Goal: Task Accomplishment & Management: Complete application form

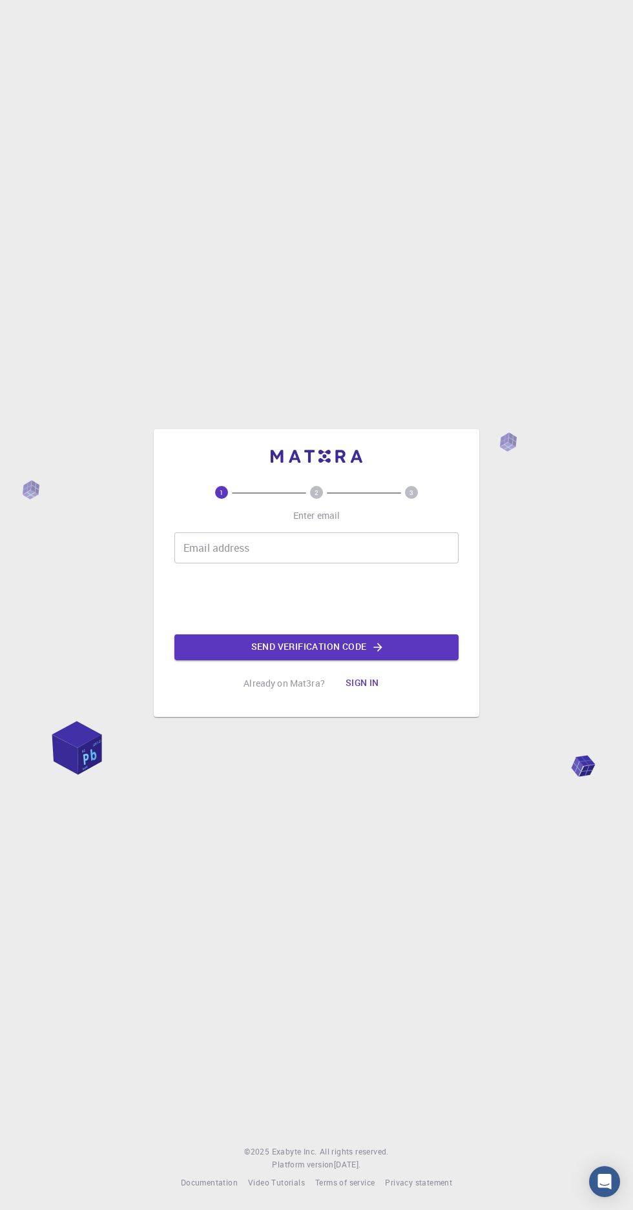
click at [363, 564] on input "Email address" at bounding box center [316, 548] width 284 height 31
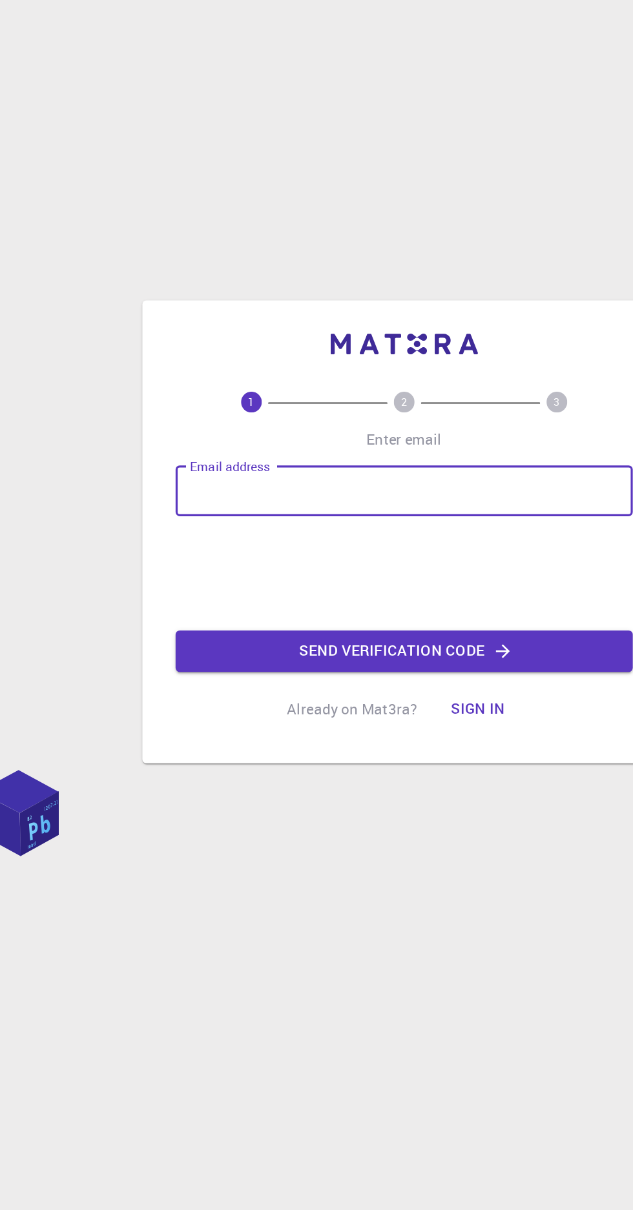
type input "[EMAIL_ADDRESS][DOMAIN_NAME]"
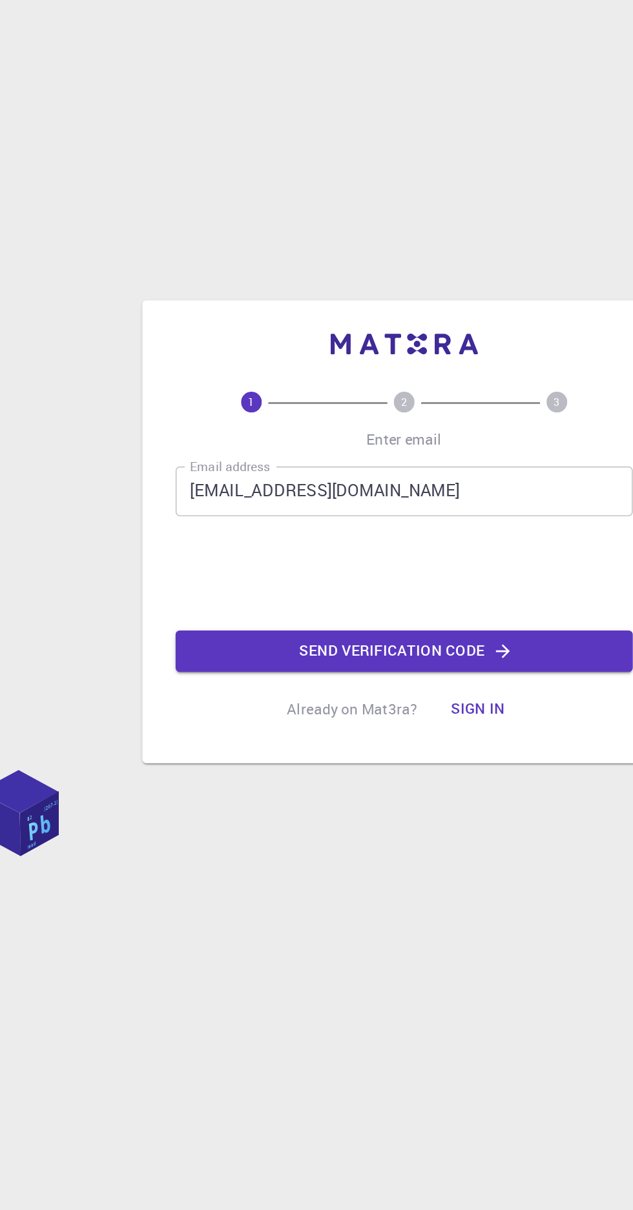
click at [376, 651] on icon "button" at bounding box center [378, 647] width 8 height 8
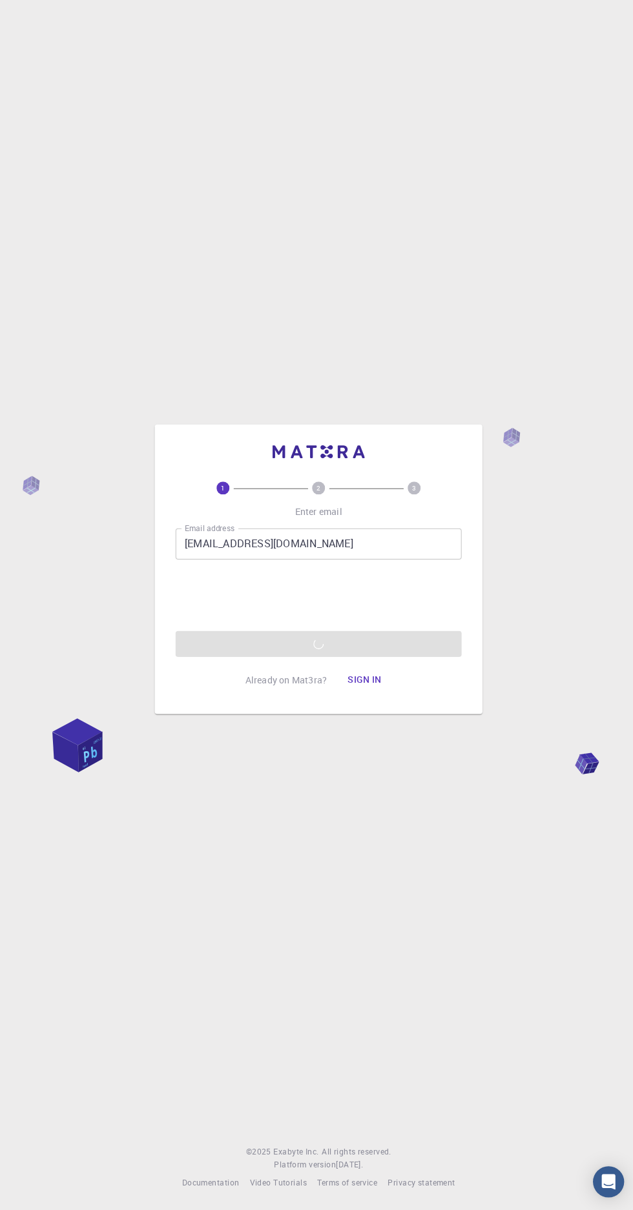
scroll to position [0, 0]
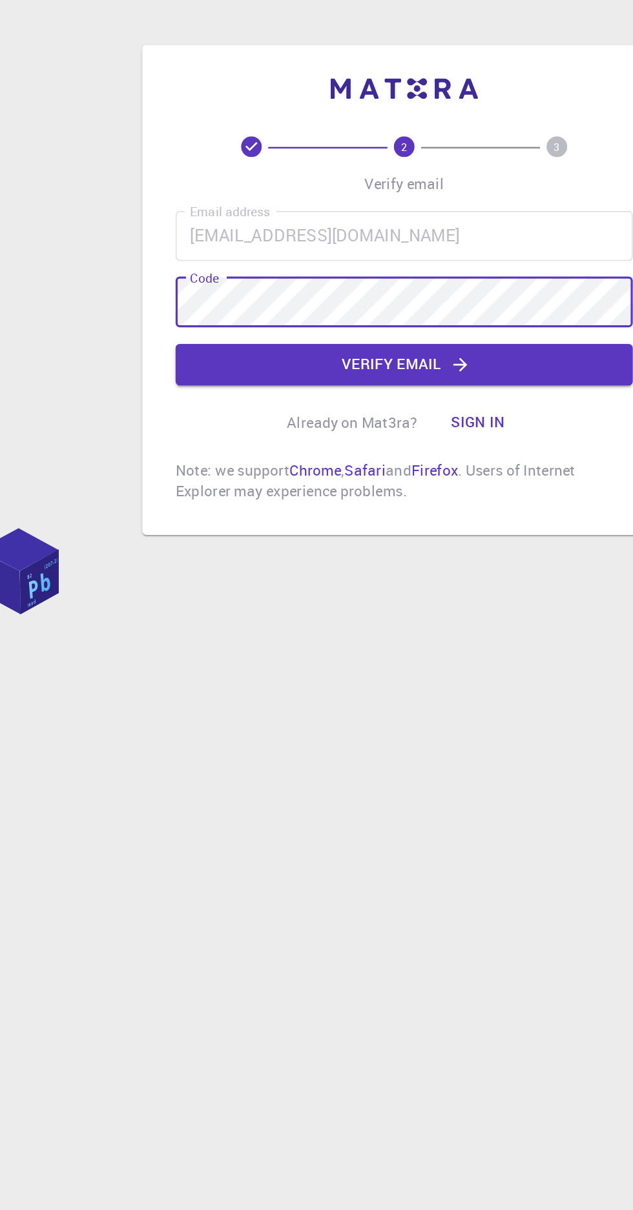
click at [411, 633] on button "Verify email" at bounding box center [316, 620] width 284 height 26
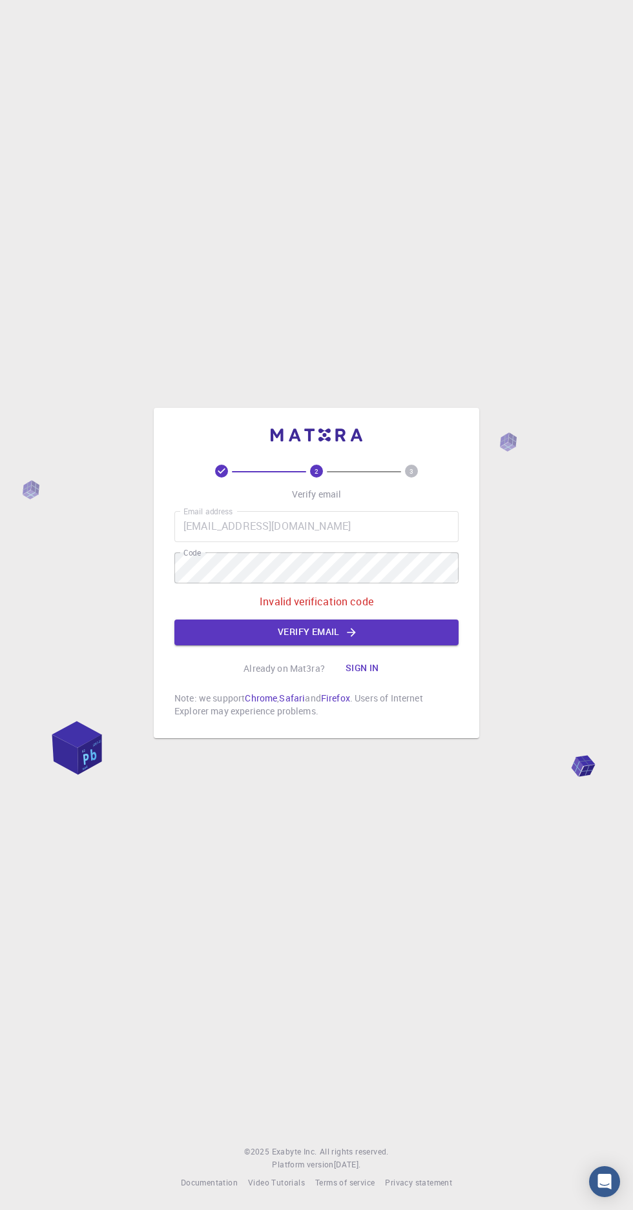
scroll to position [5, 0]
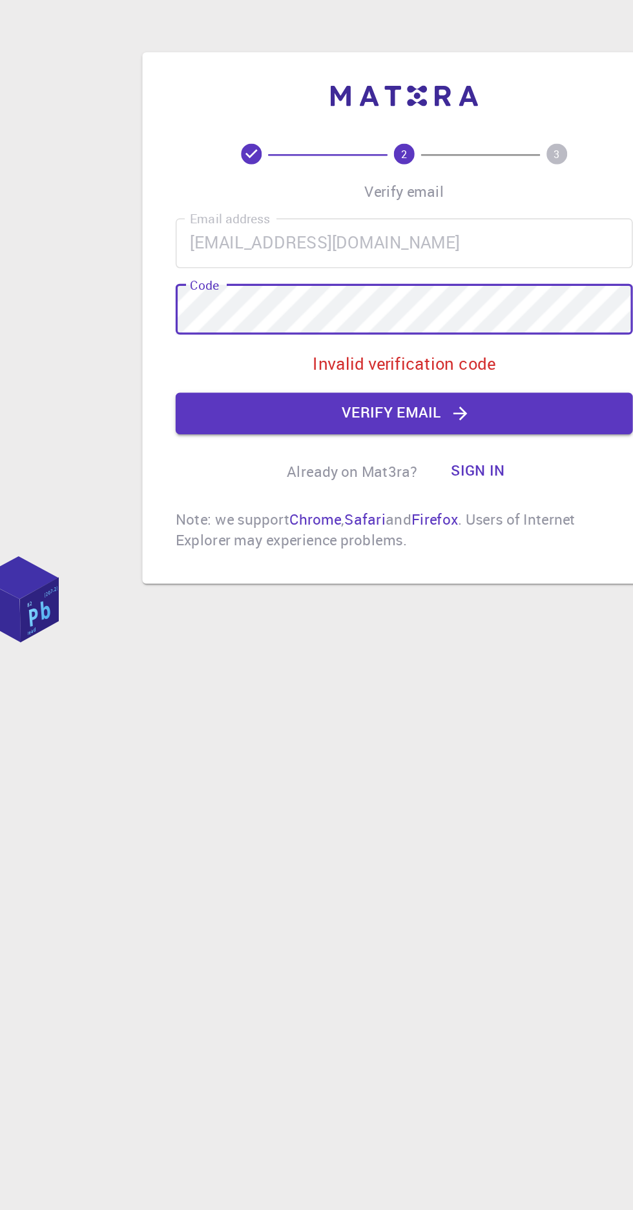
click at [351, 636] on icon "button" at bounding box center [351, 632] width 8 height 8
click at [387, 646] on button "Verify email" at bounding box center [316, 633] width 284 height 26
click at [399, 646] on button "Verify email" at bounding box center [316, 633] width 284 height 26
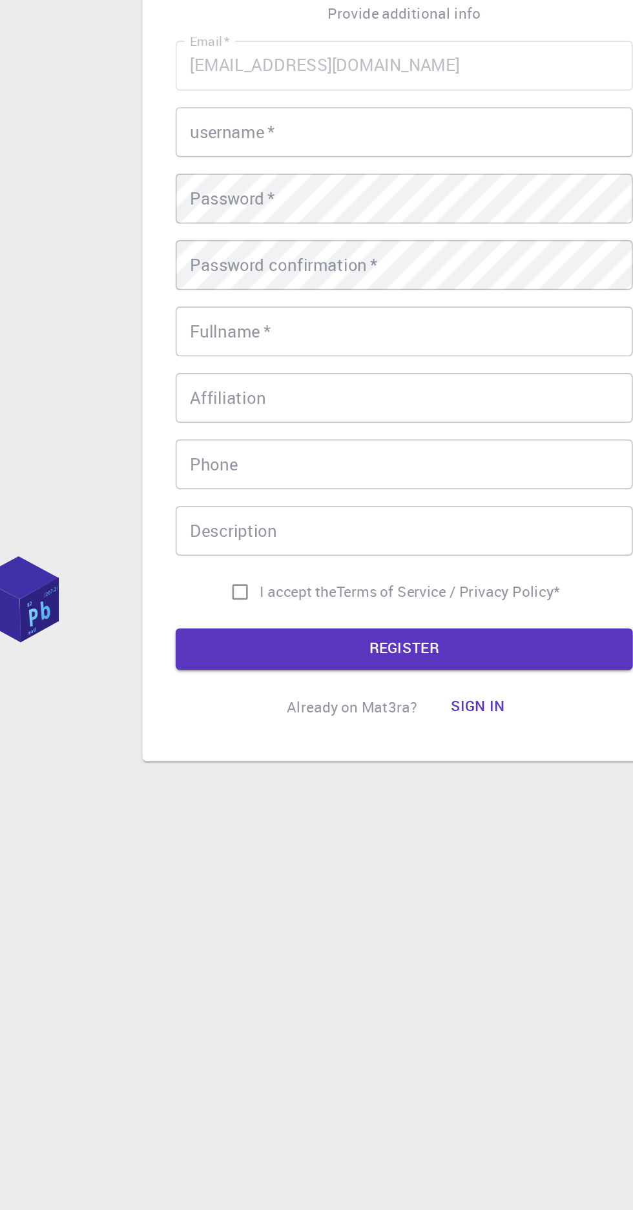
scroll to position [0, 0]
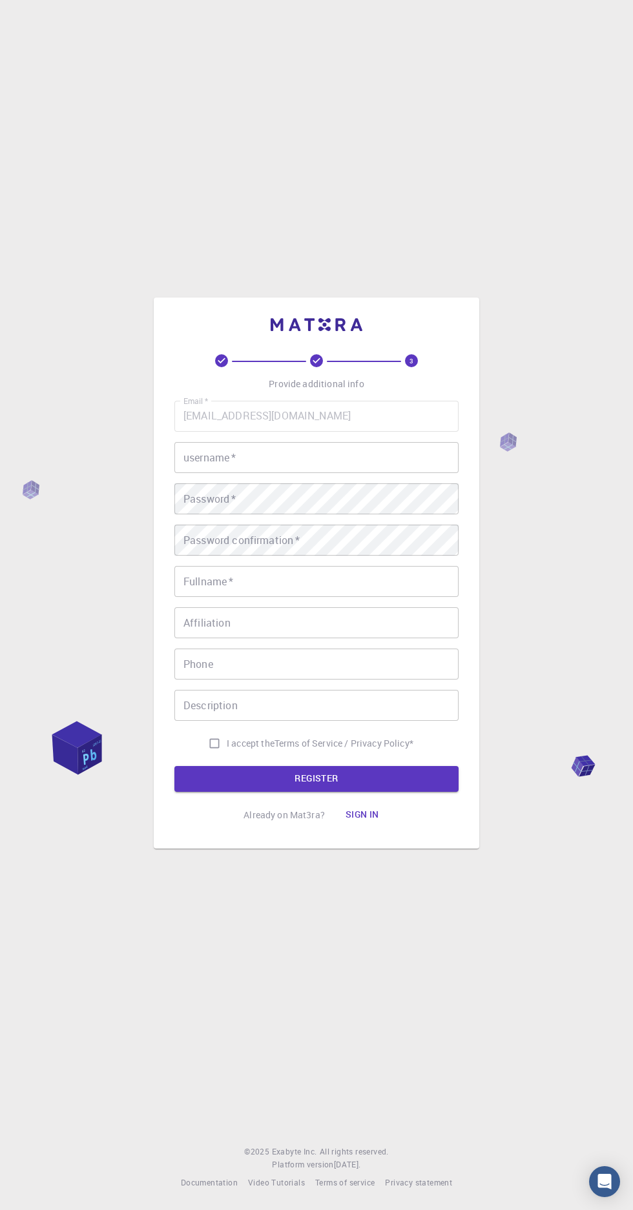
click at [327, 473] on input "username   *" at bounding box center [316, 457] width 284 height 31
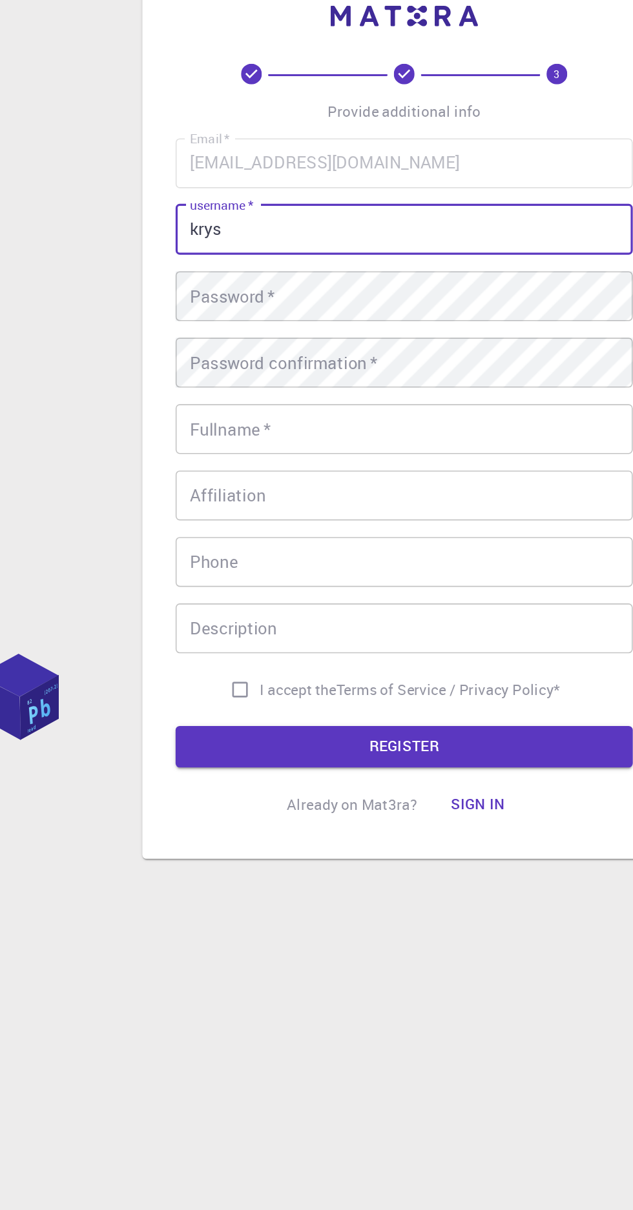
type input "krys"
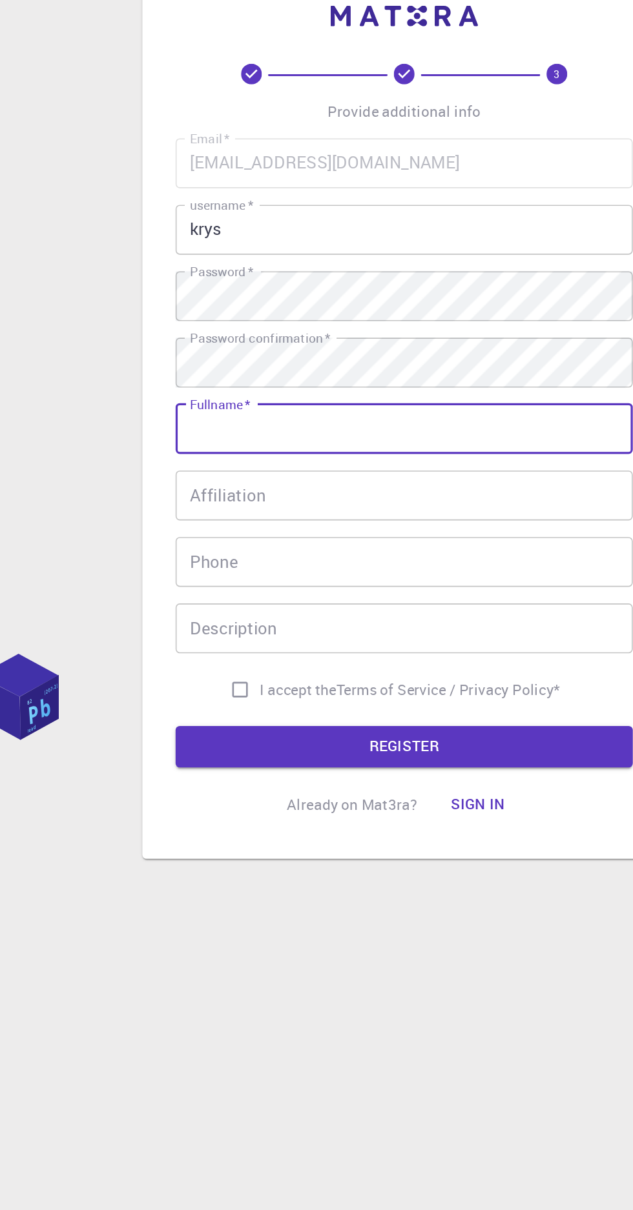
click at [311, 597] on input "Fullname   *" at bounding box center [316, 581] width 284 height 31
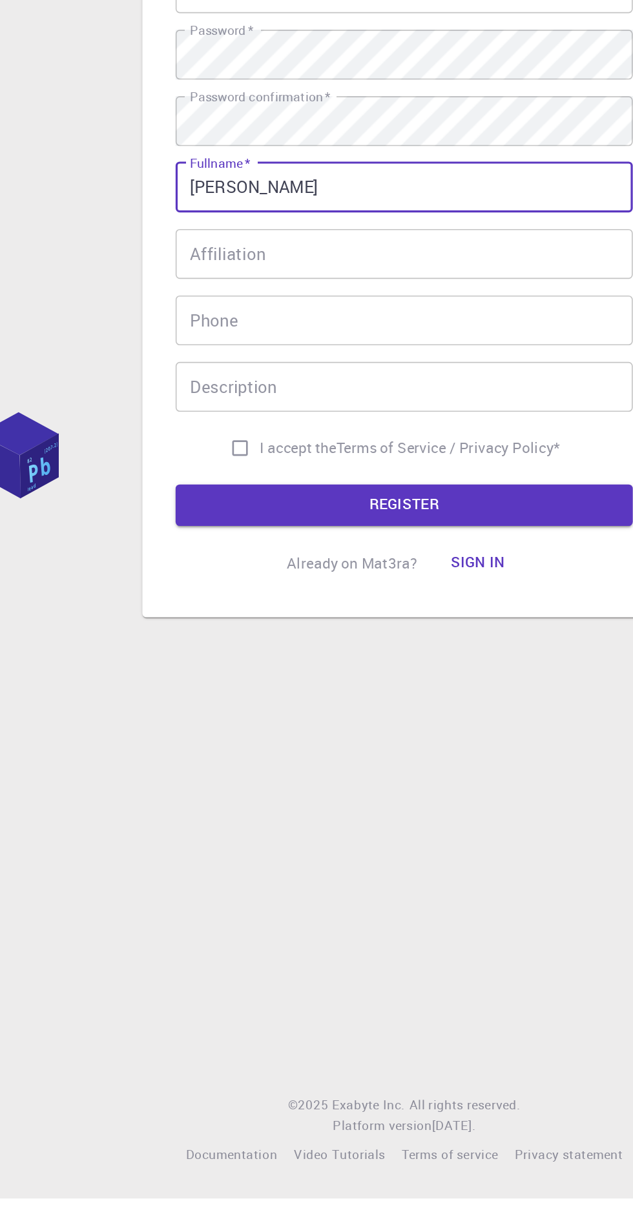
type input "Krystal"
click at [341, 638] on input "Affiliation" at bounding box center [316, 622] width 284 height 31
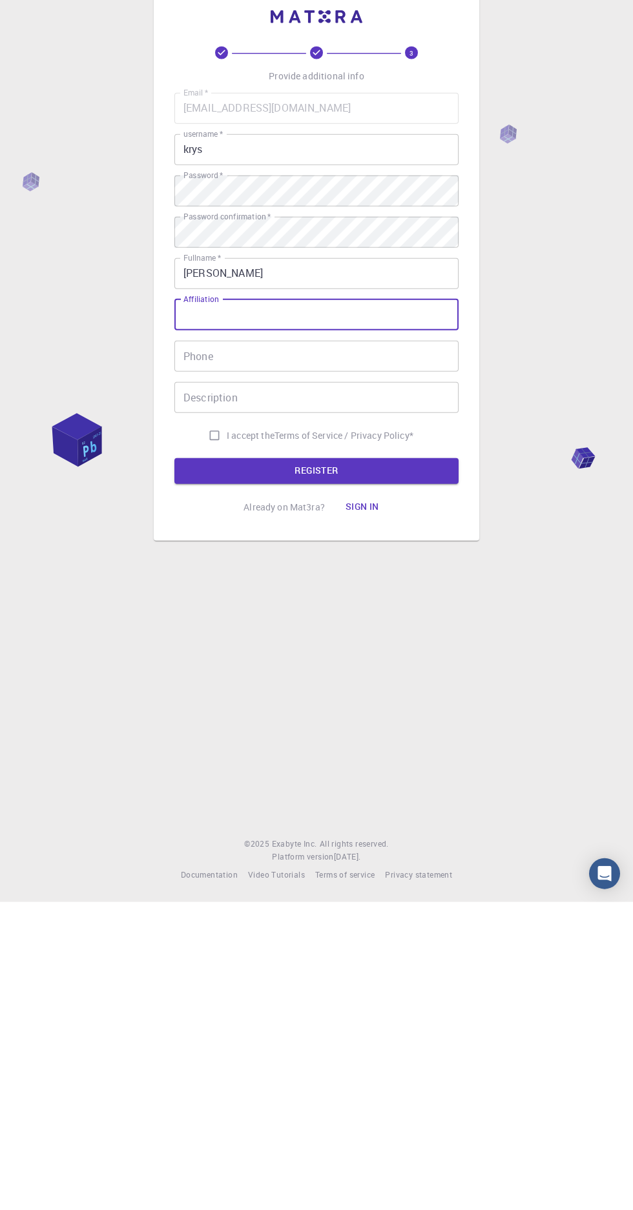
click at [378, 680] on input "Phone" at bounding box center [316, 664] width 284 height 31
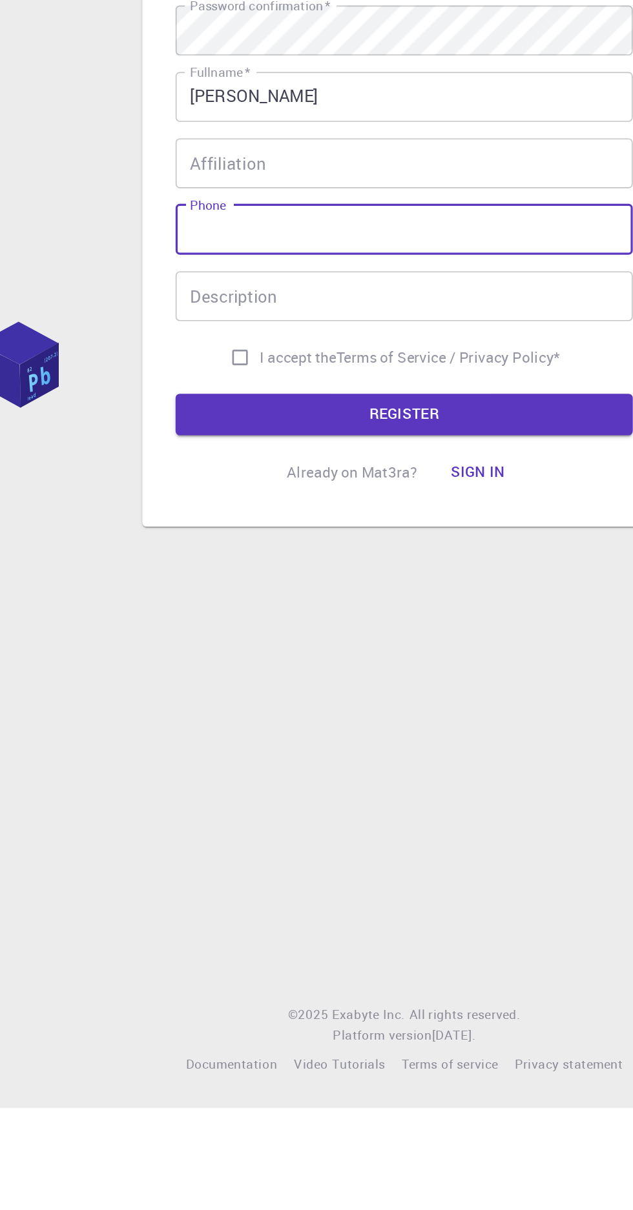
click at [214, 756] on input "I accept the Terms of Service / Privacy Policy *" at bounding box center [214, 743] width 25 height 25
checkbox input "true"
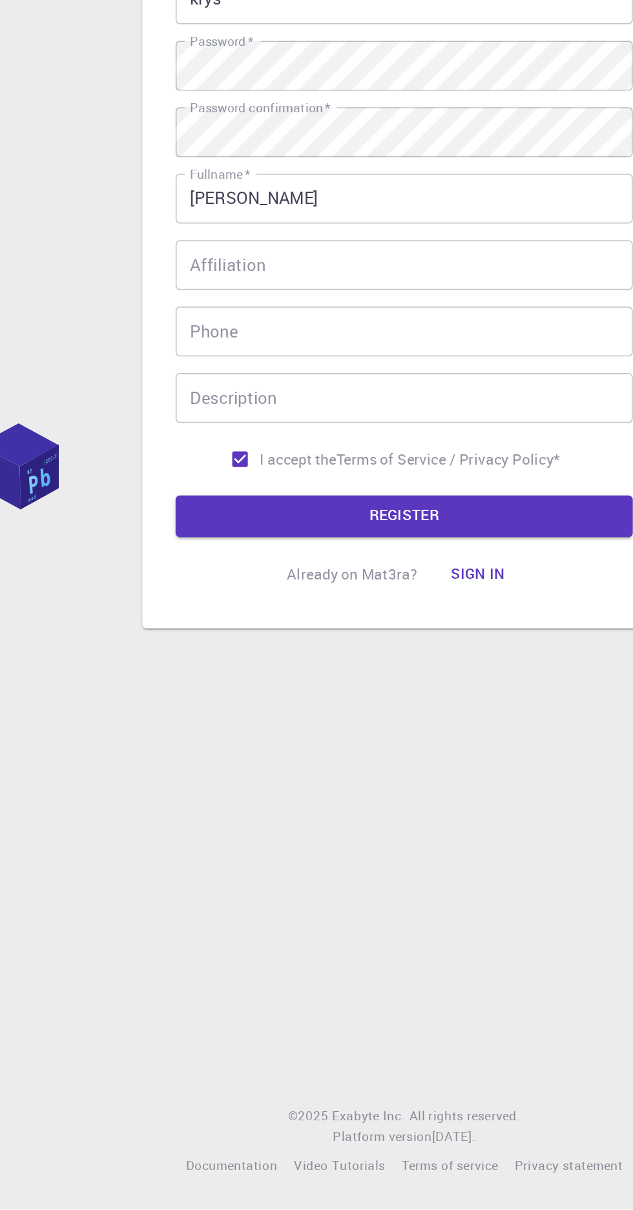
click at [321, 792] on button "REGISTER" at bounding box center [316, 779] width 284 height 26
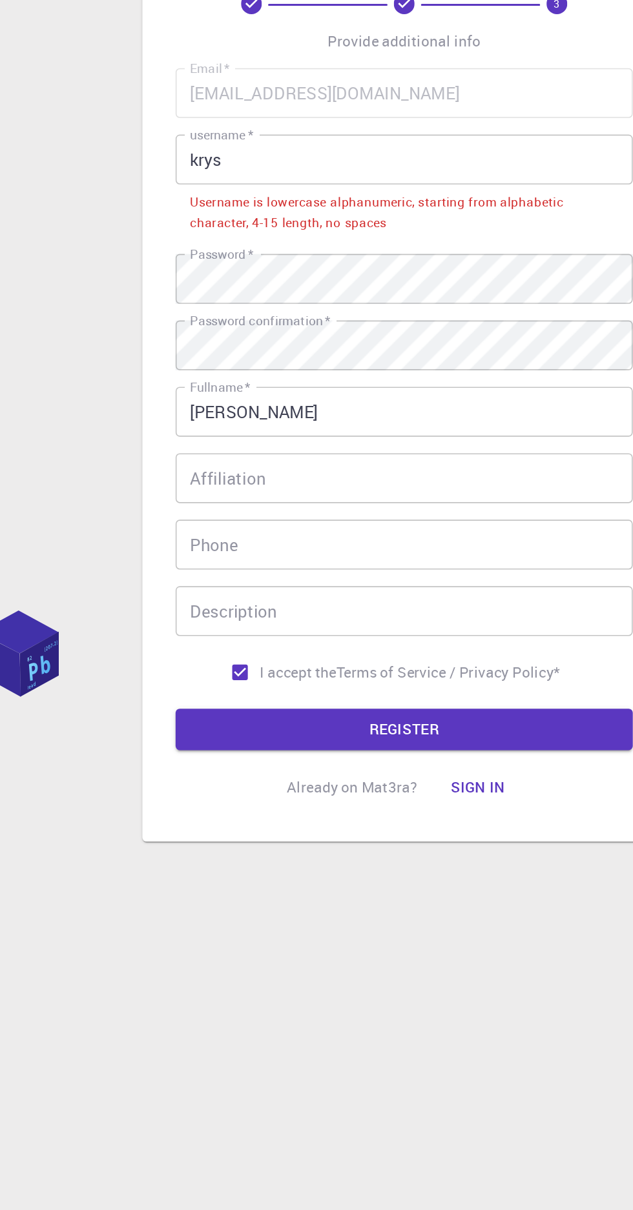
click at [340, 456] on input "krys" at bounding box center [316, 440] width 284 height 31
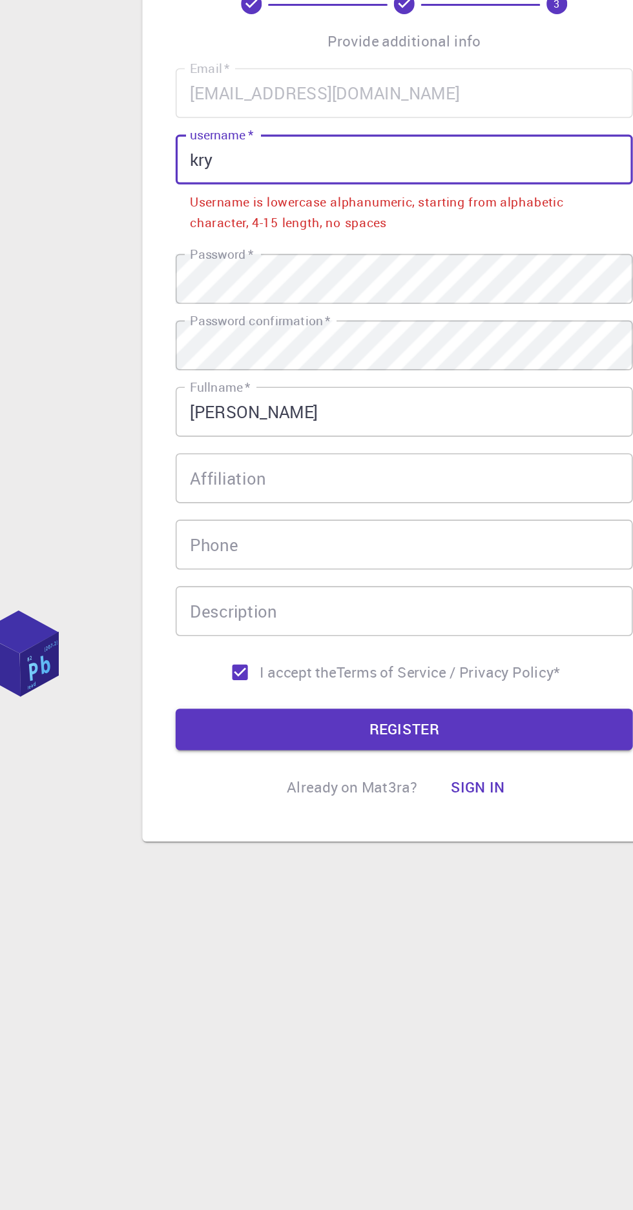
scroll to position [16, 0]
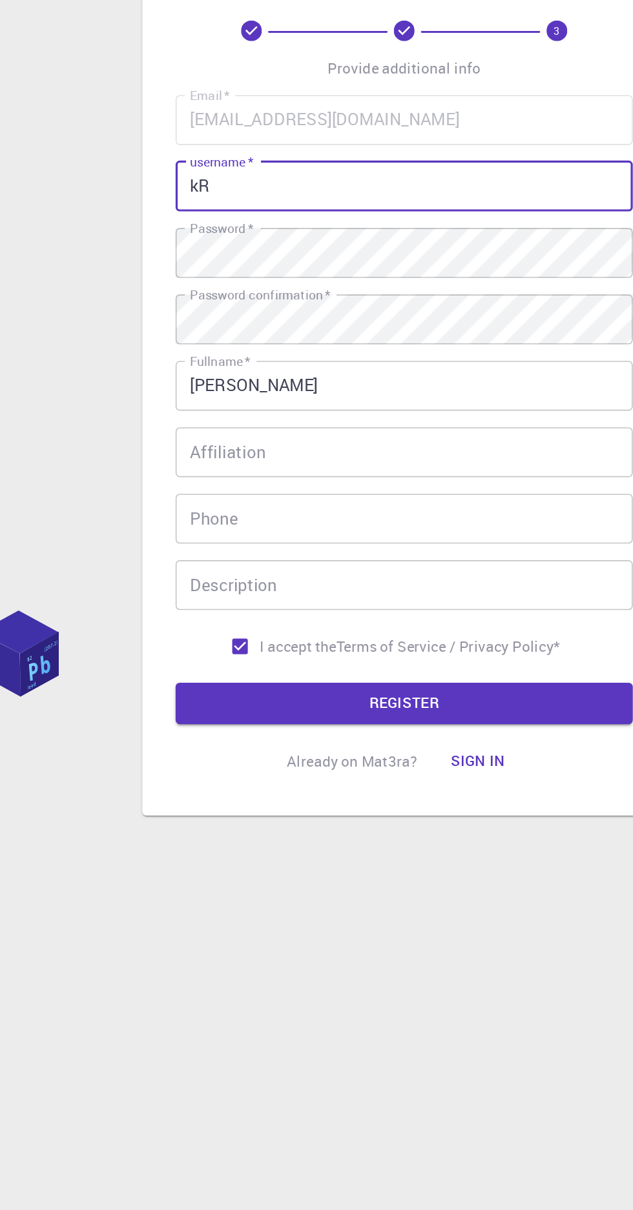
type input "k"
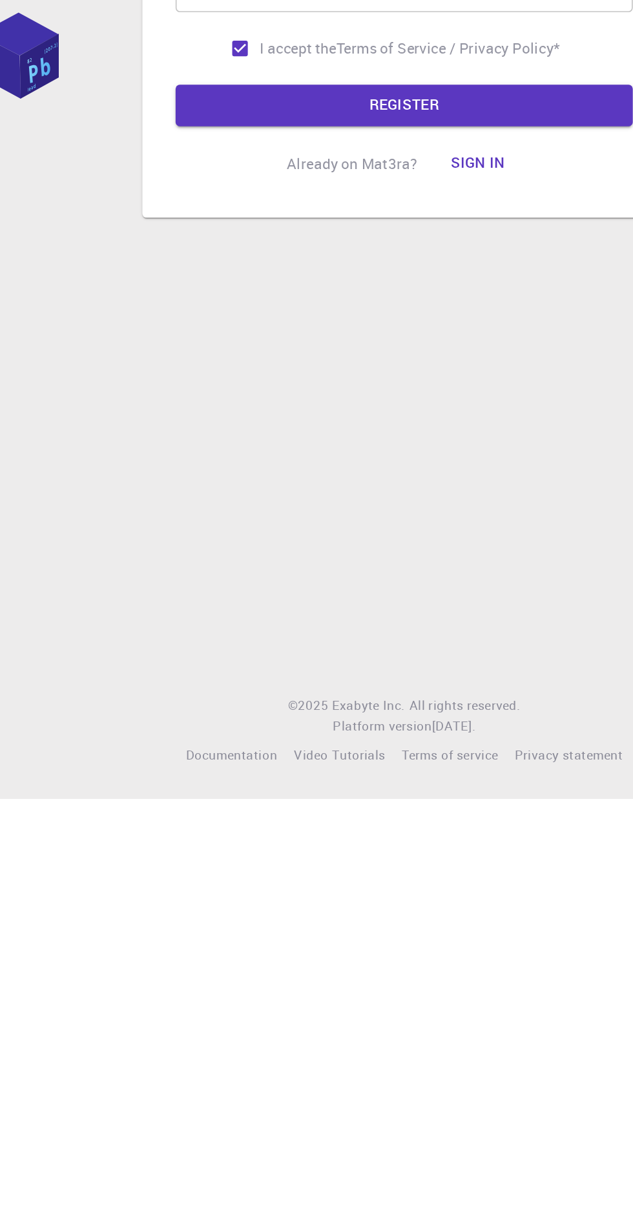
scroll to position [98, 0]
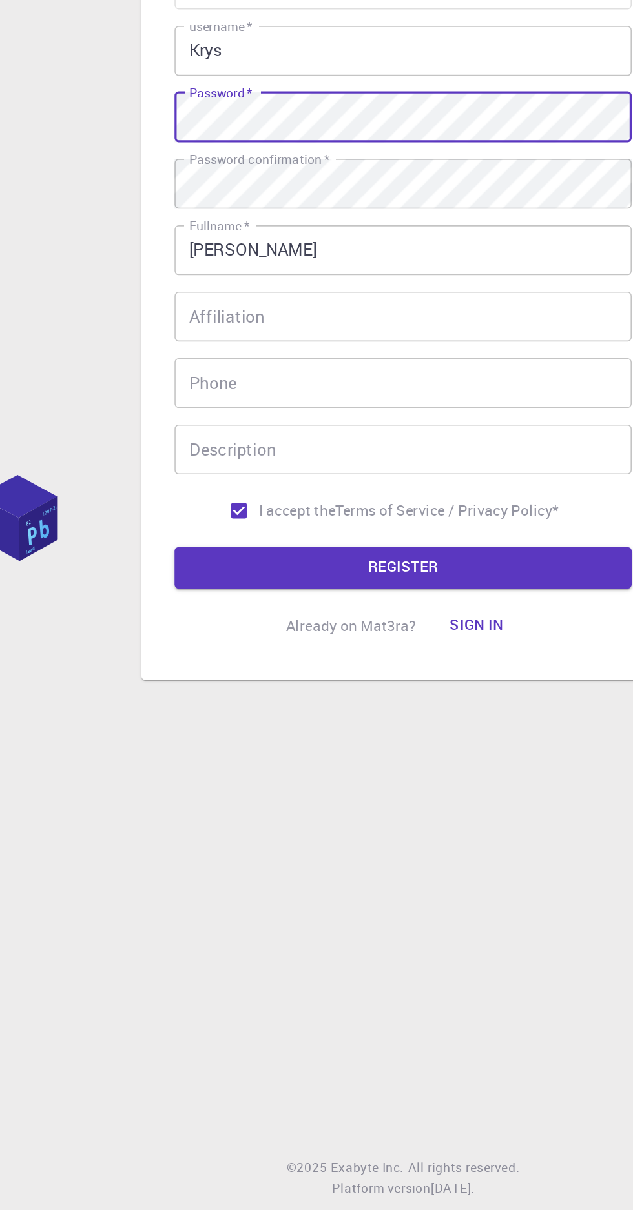
click at [395, 766] on button "REGISTER" at bounding box center [316, 779] width 284 height 26
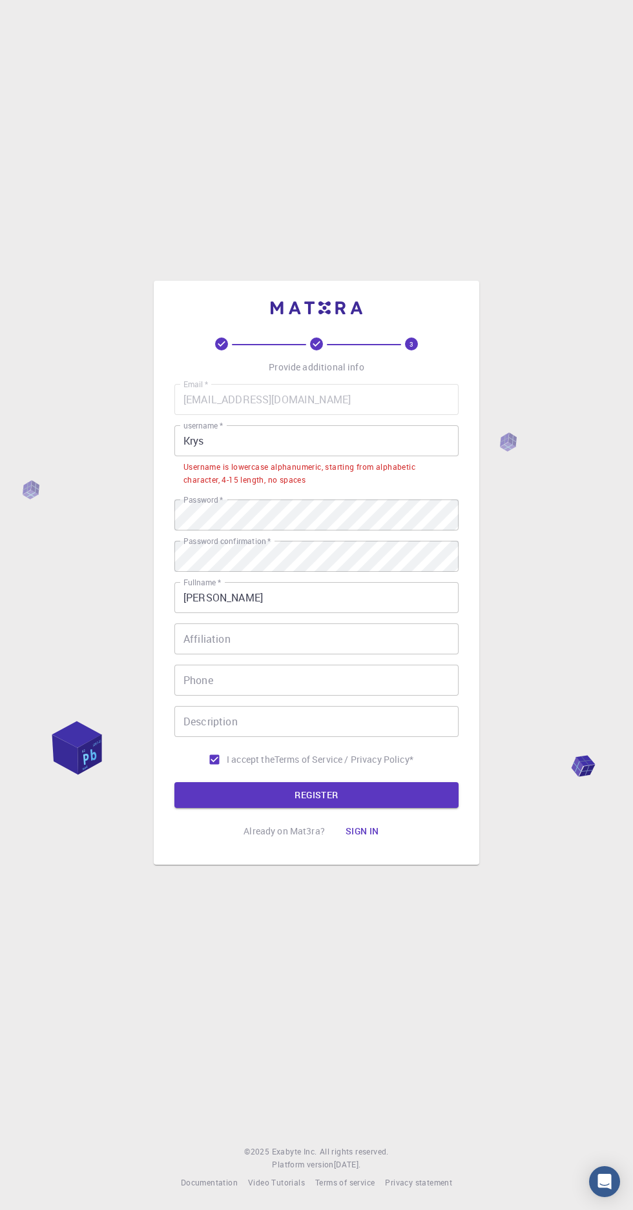
scroll to position [94, 0]
click at [283, 425] on input "Krys" at bounding box center [316, 440] width 284 height 31
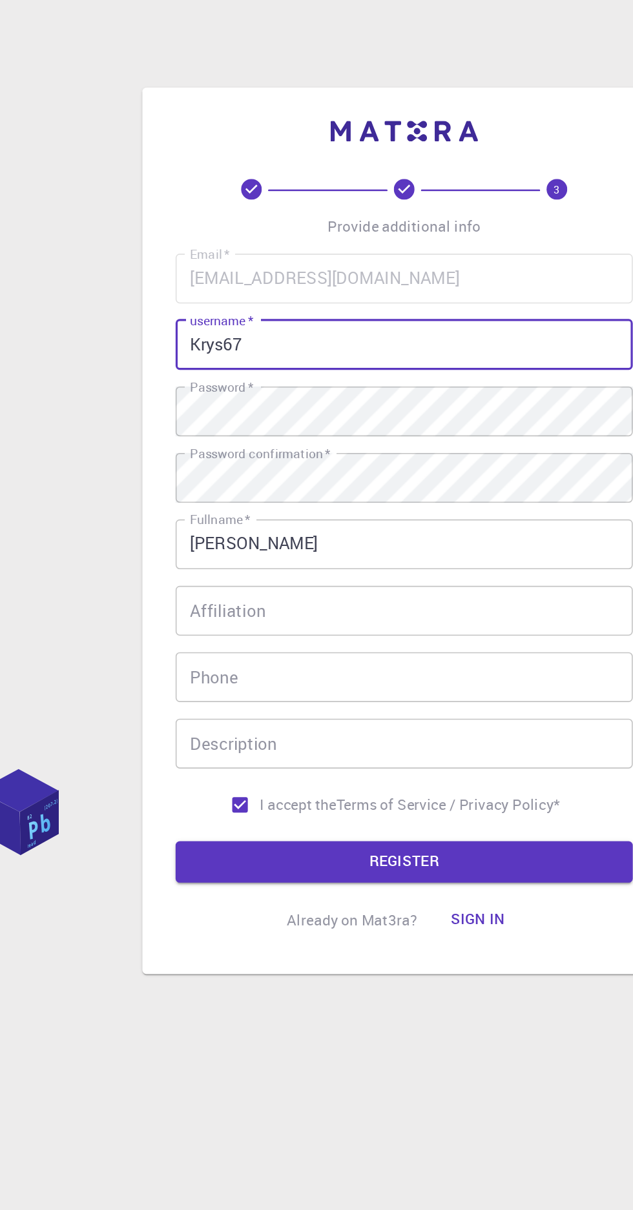
scroll to position [98, 0]
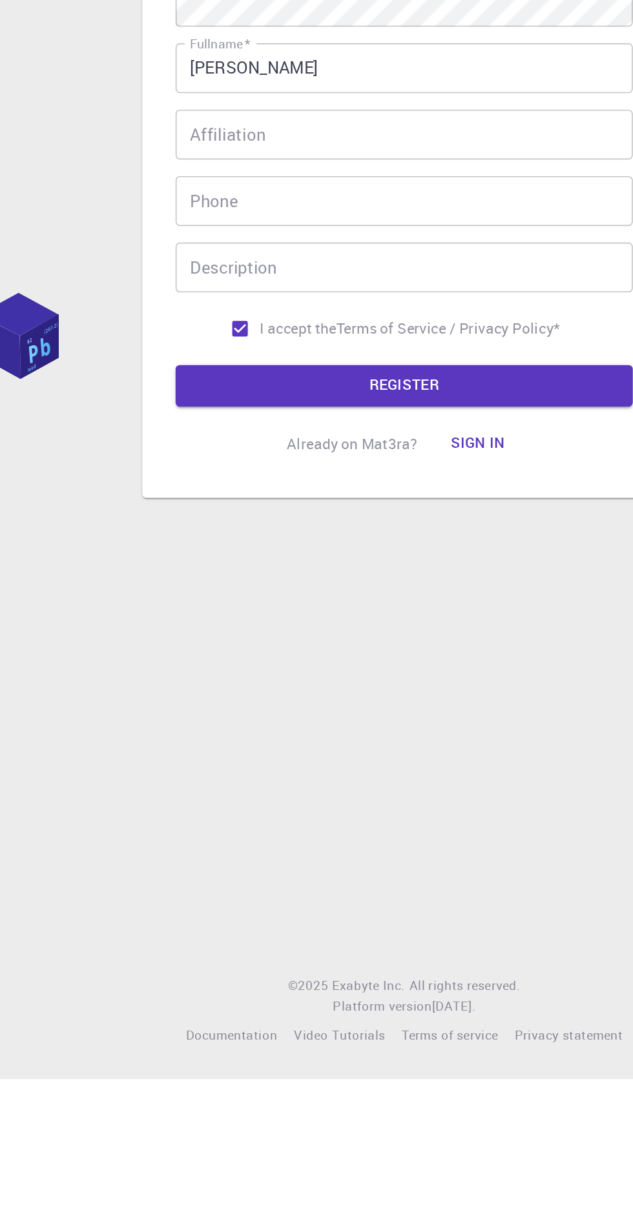
click at [294, 766] on button "REGISTER" at bounding box center [316, 779] width 284 height 26
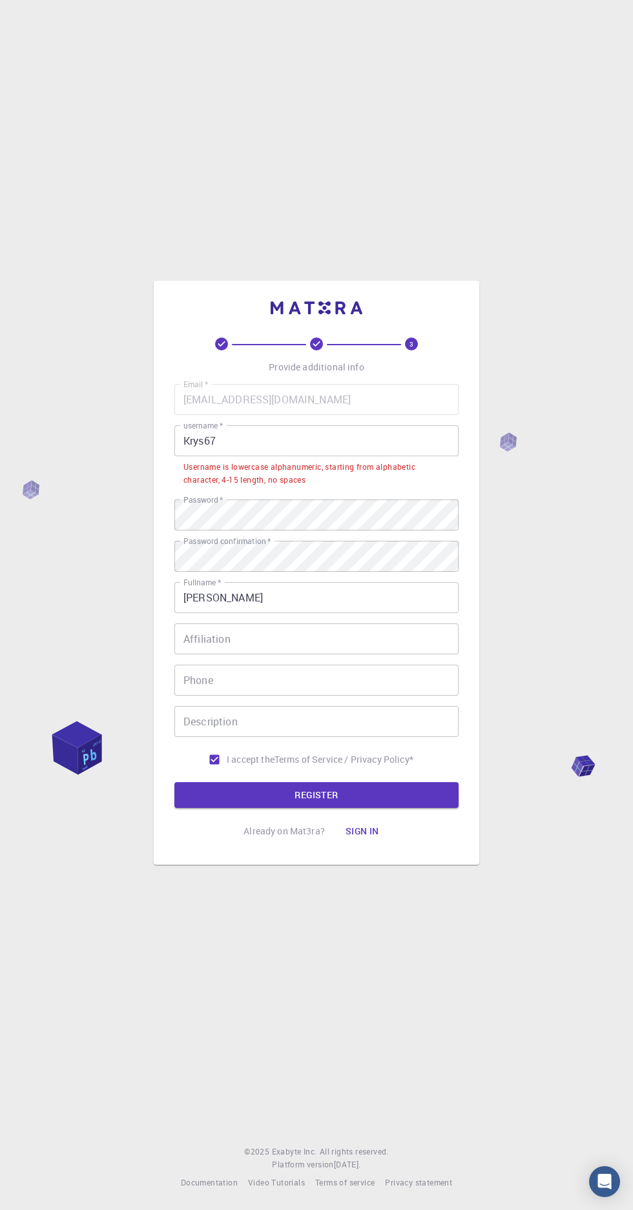
scroll to position [94, 0]
click at [313, 425] on input "Krys67" at bounding box center [316, 440] width 284 height 31
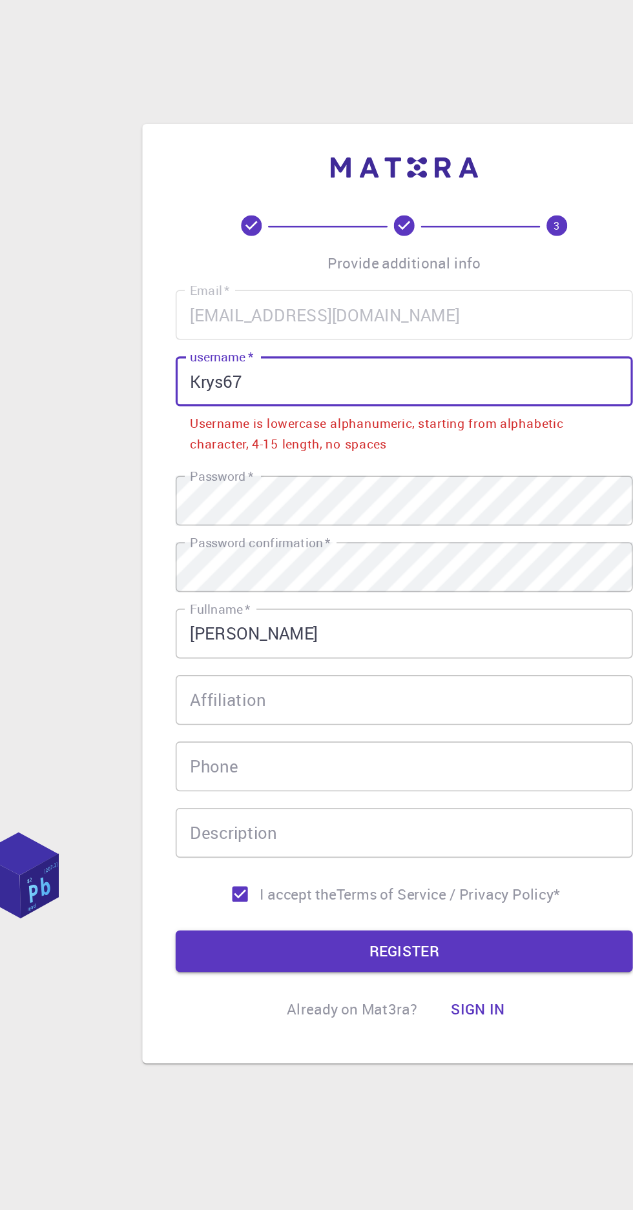
click at [185, 425] on input "Krys67" at bounding box center [316, 440] width 284 height 31
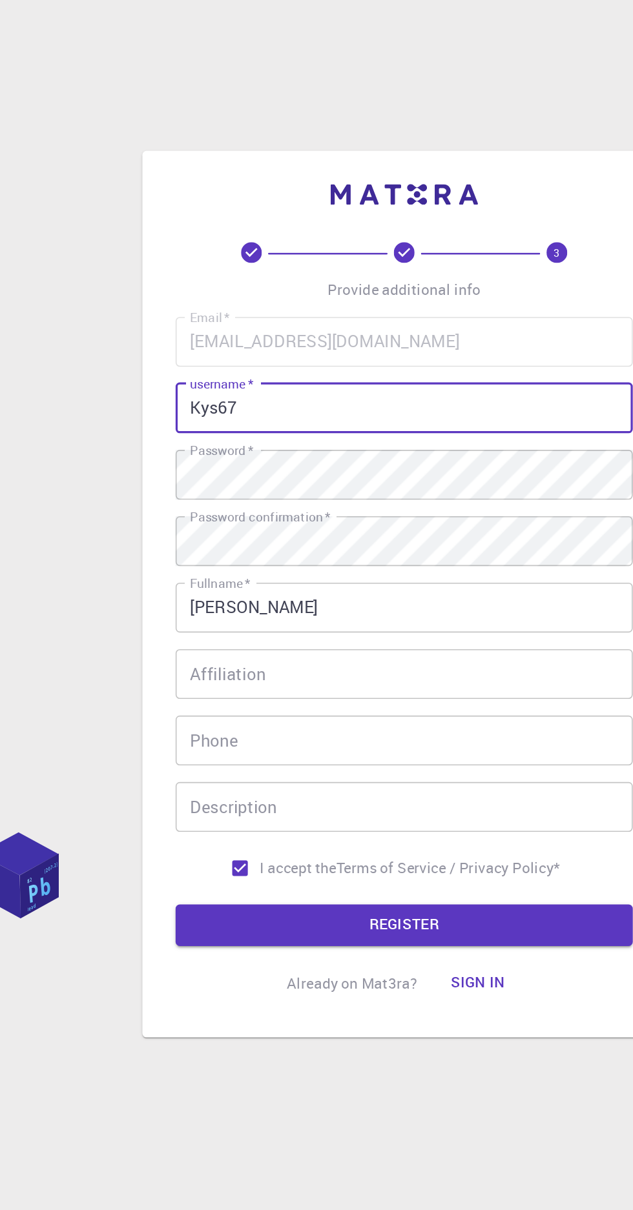
scroll to position [98, 0]
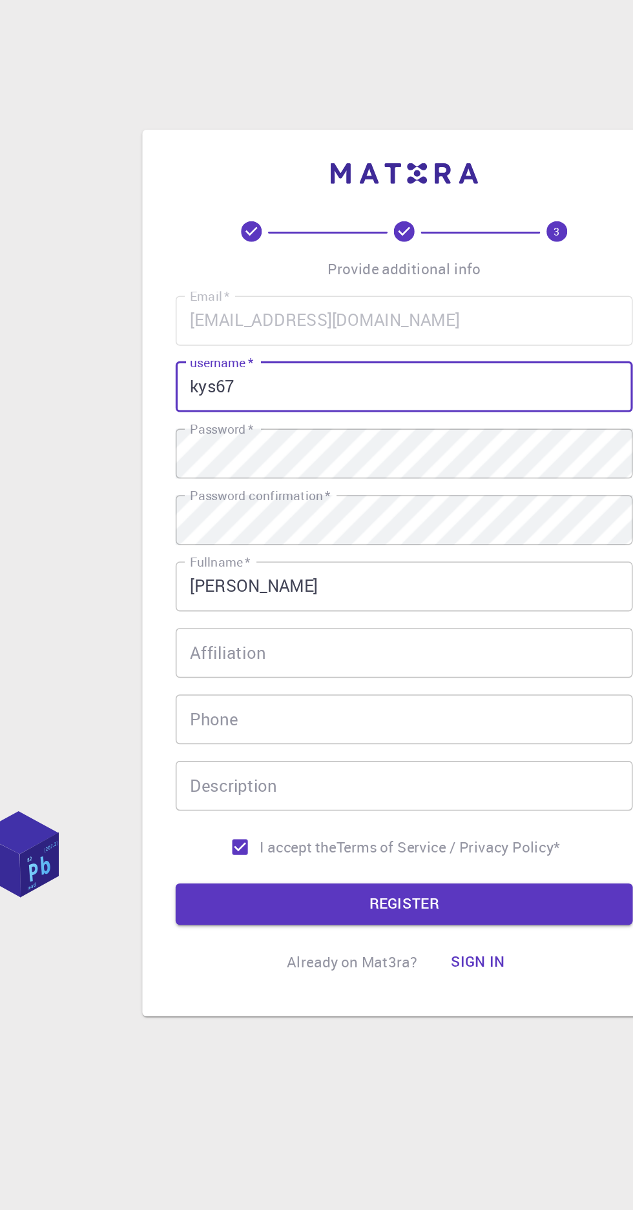
type input "krys67"
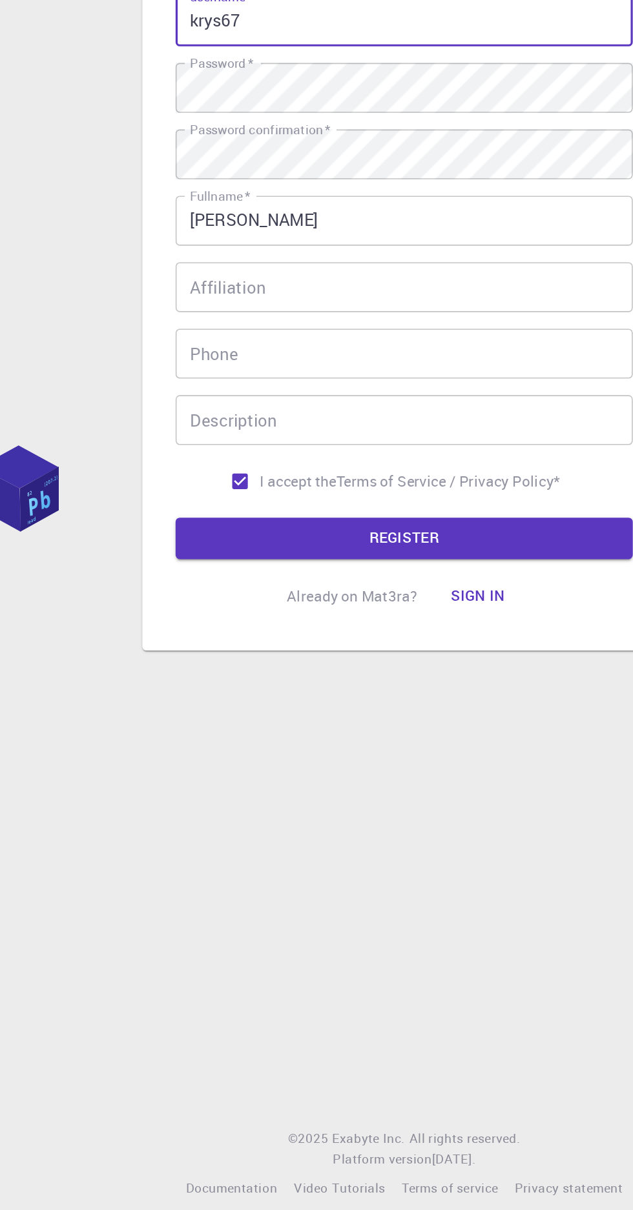
click at [370, 802] on button "Sign in" at bounding box center [362, 815] width 54 height 26
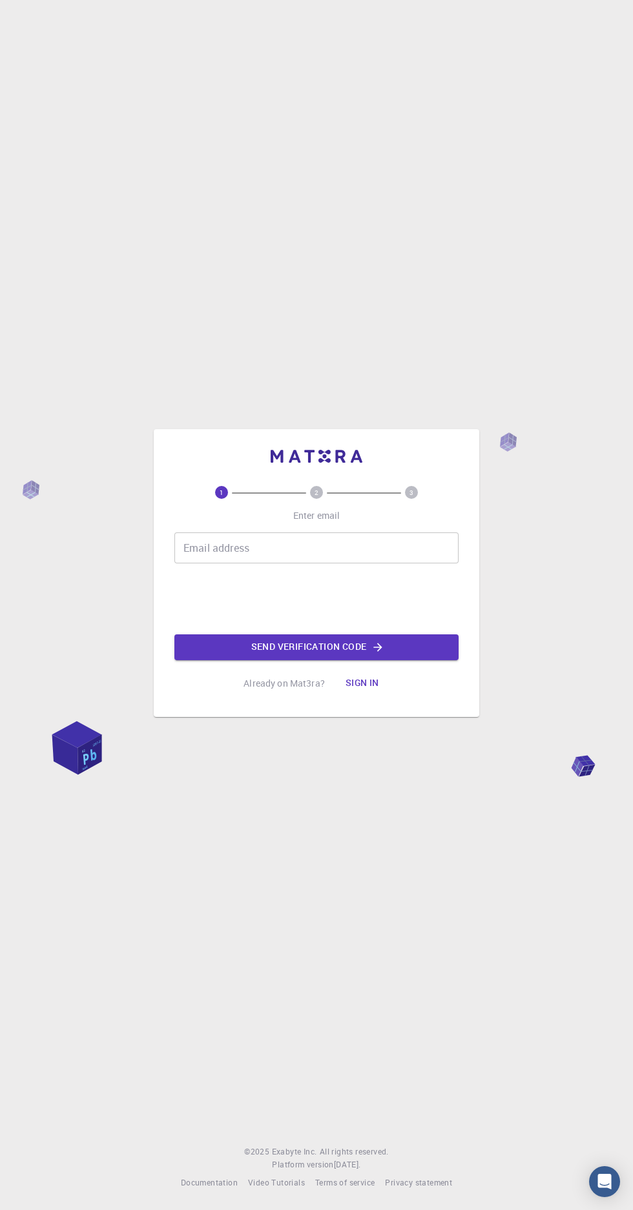
scroll to position [97, 0]
click at [316, 488] on text "2" at bounding box center [316, 492] width 4 height 9
click at [300, 533] on input "Email address" at bounding box center [316, 548] width 284 height 31
type input "krystalvillafuente@gmail.com"
click at [436, 635] on button "Send verification code" at bounding box center [316, 648] width 284 height 26
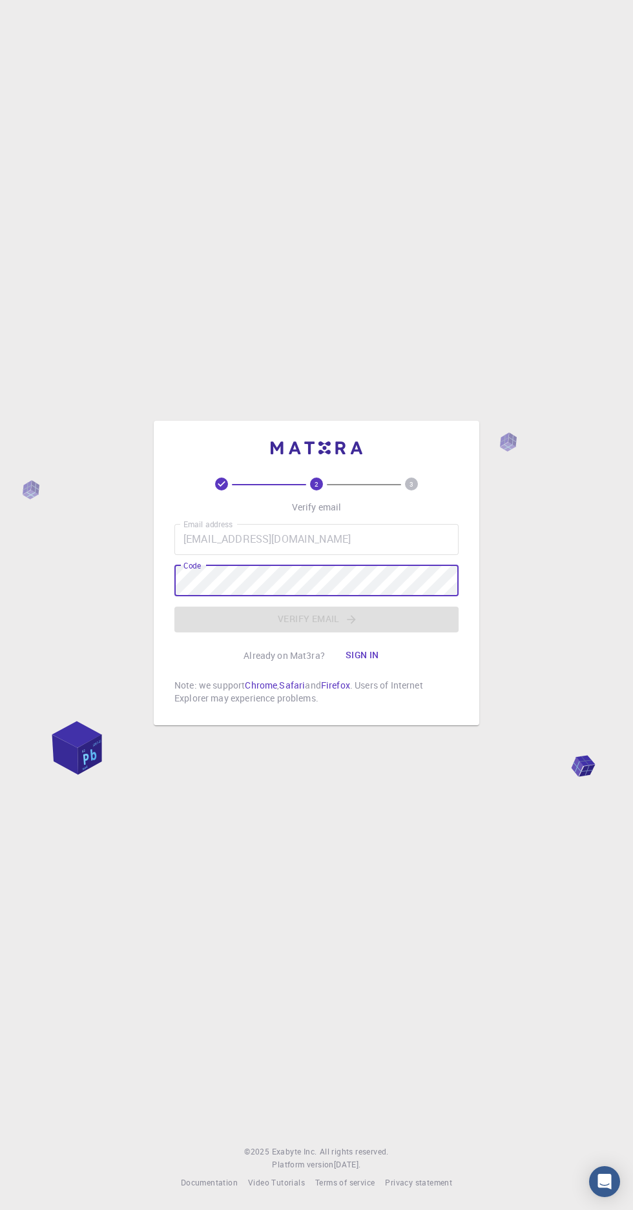
scroll to position [89, 0]
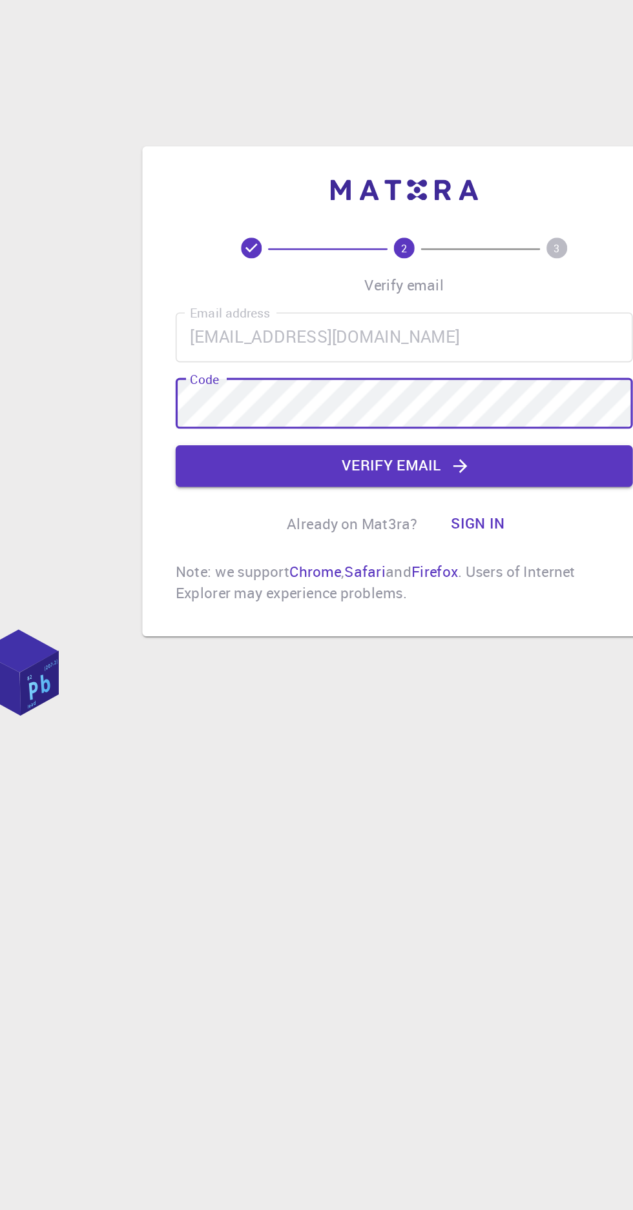
click at [395, 607] on button "Verify email" at bounding box center [316, 620] width 284 height 26
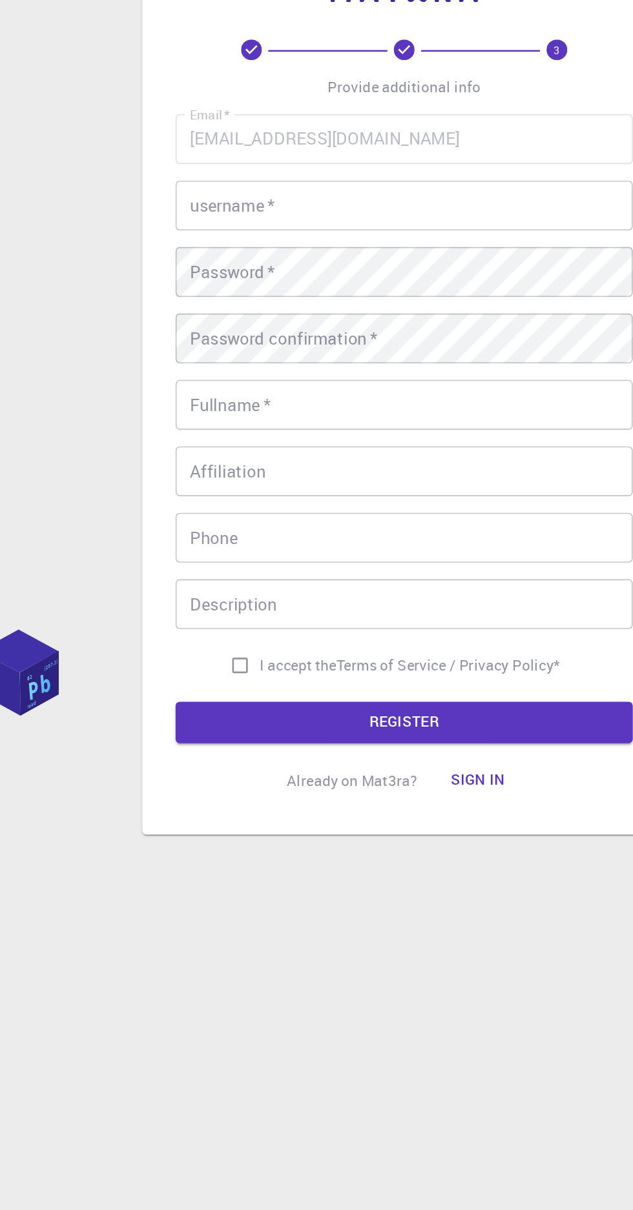
scroll to position [0, 0]
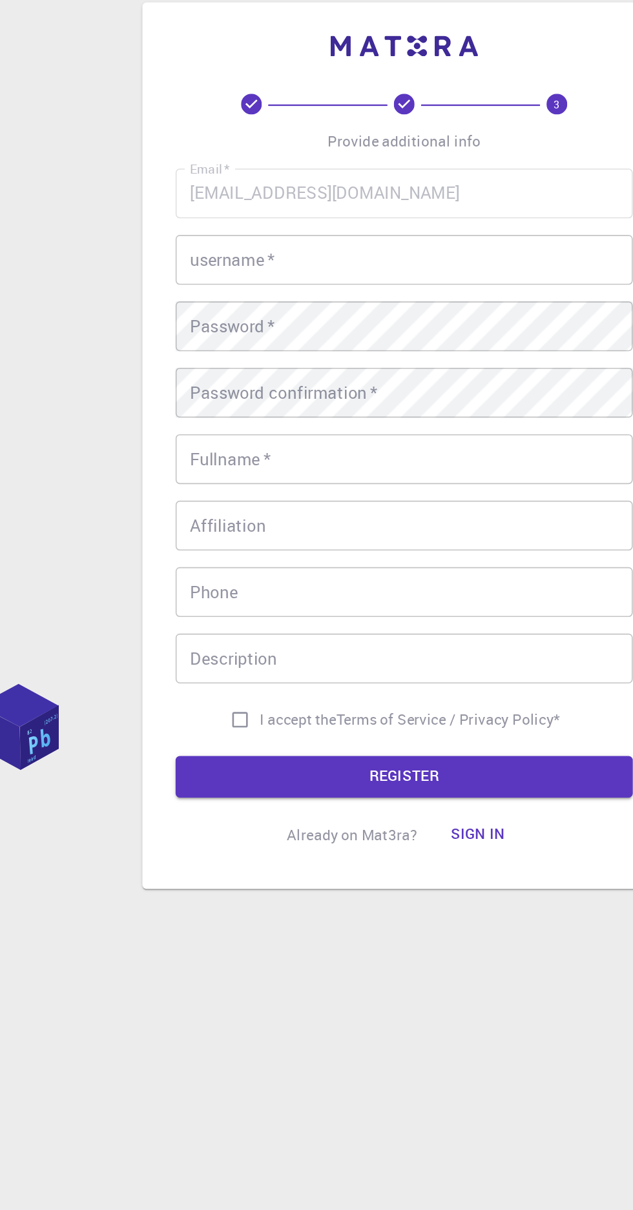
click at [349, 473] on input "username   *" at bounding box center [316, 457] width 284 height 31
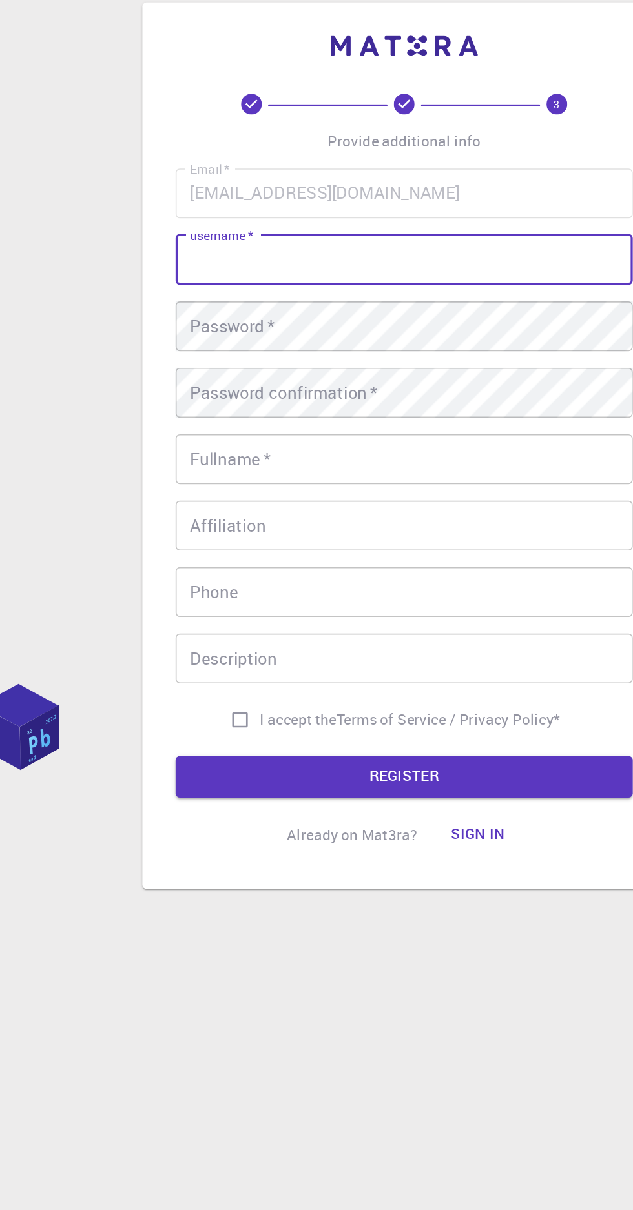
type input "K"
type input "krys67"
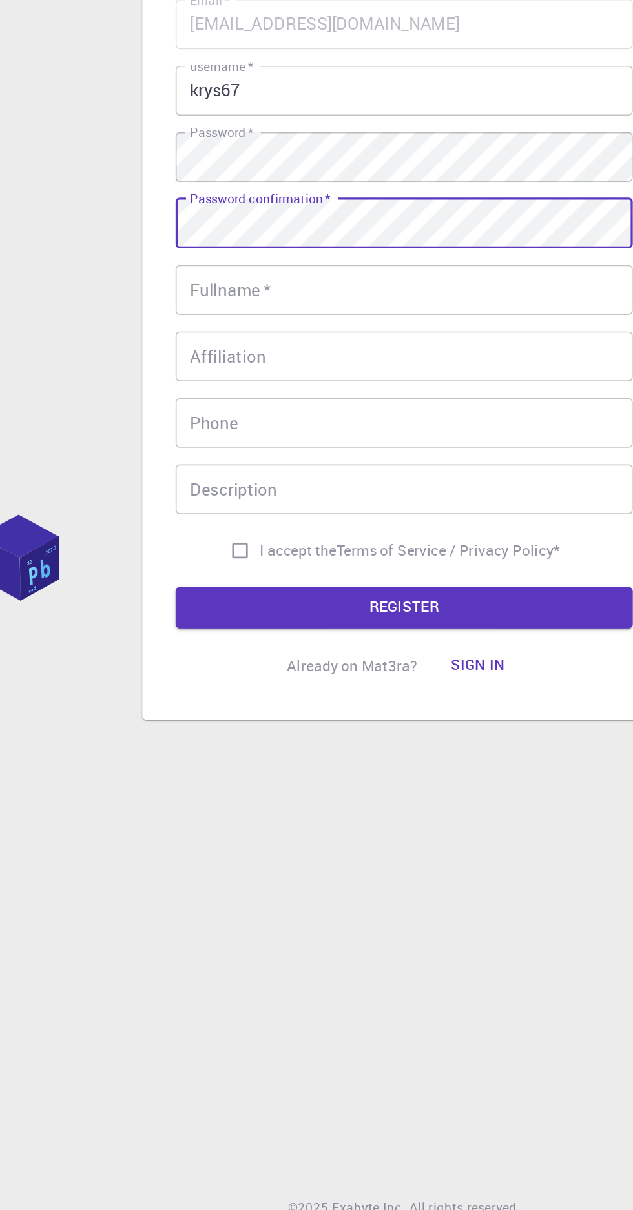
click at [355, 597] on input "Fullname   *" at bounding box center [316, 581] width 284 height 31
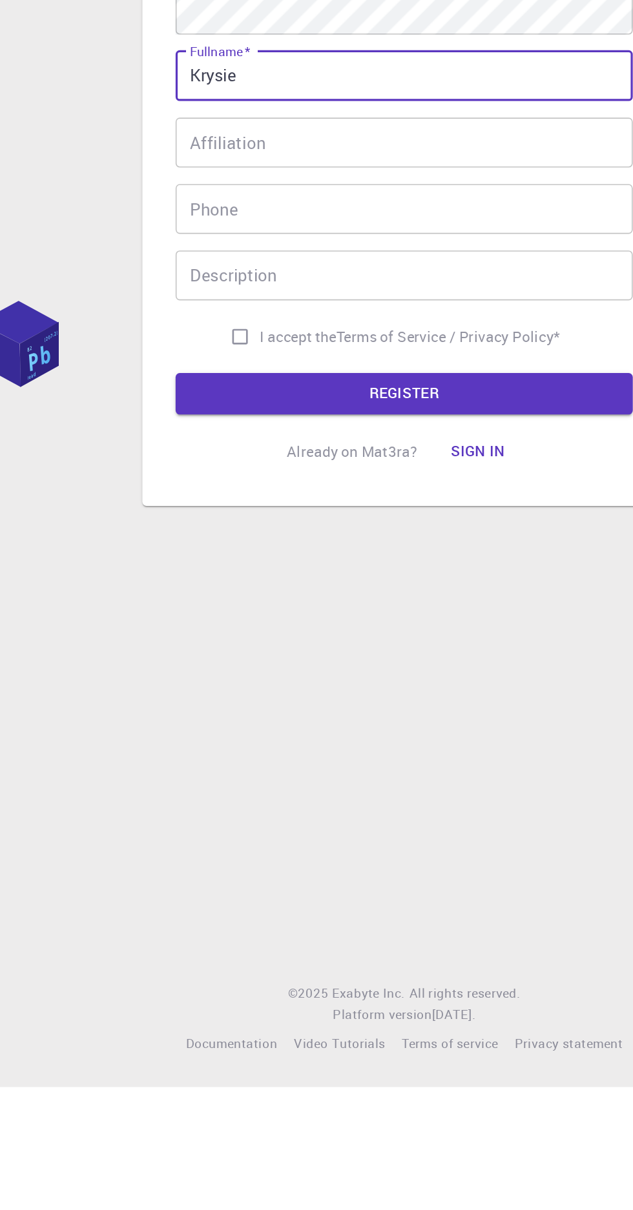
type input "Krysie"
click at [212, 756] on input "I accept the Terms of Service / Privacy Policy *" at bounding box center [214, 743] width 25 height 25
checkbox input "true"
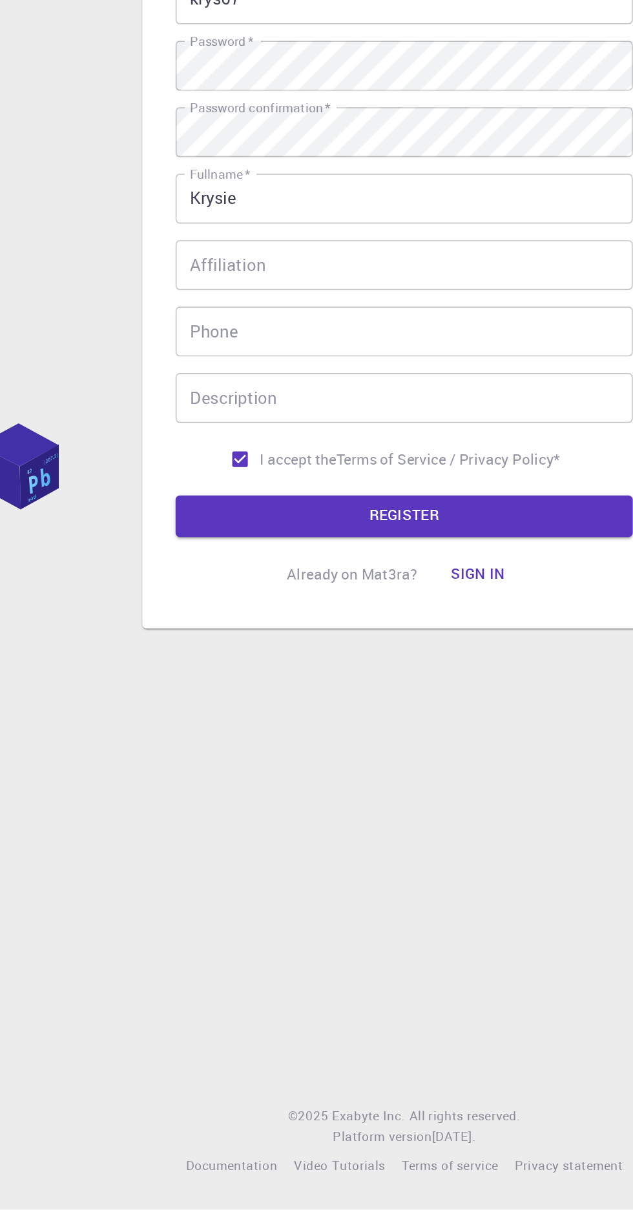
click at [309, 792] on button "REGISTER" at bounding box center [316, 779] width 284 height 26
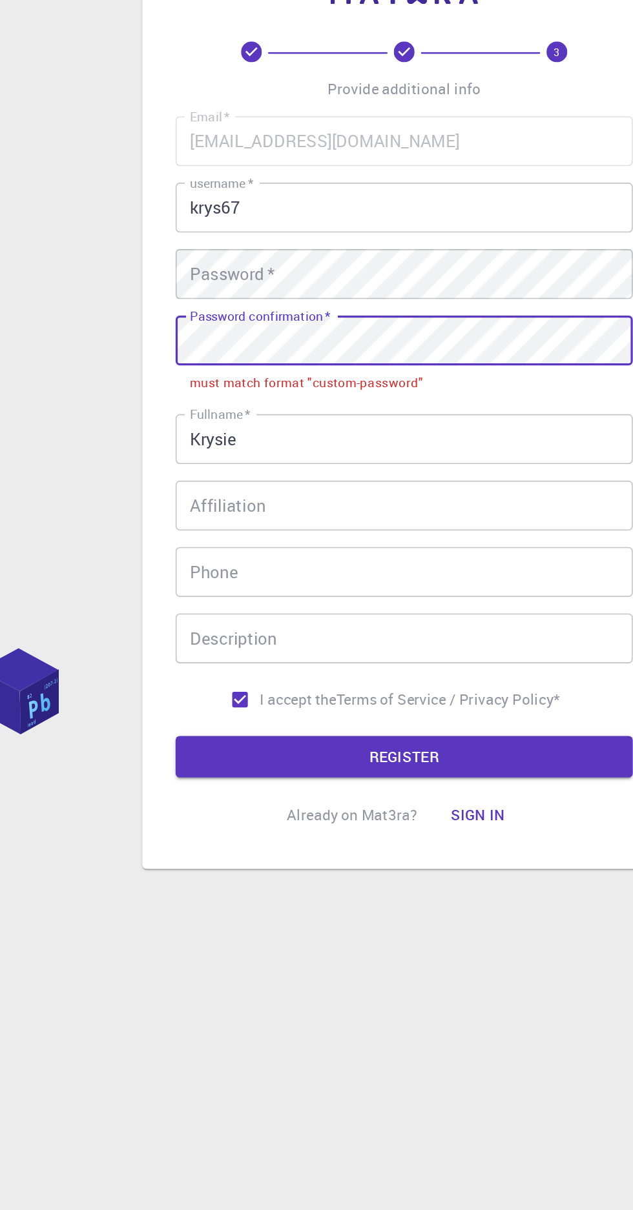
scroll to position [30, 0]
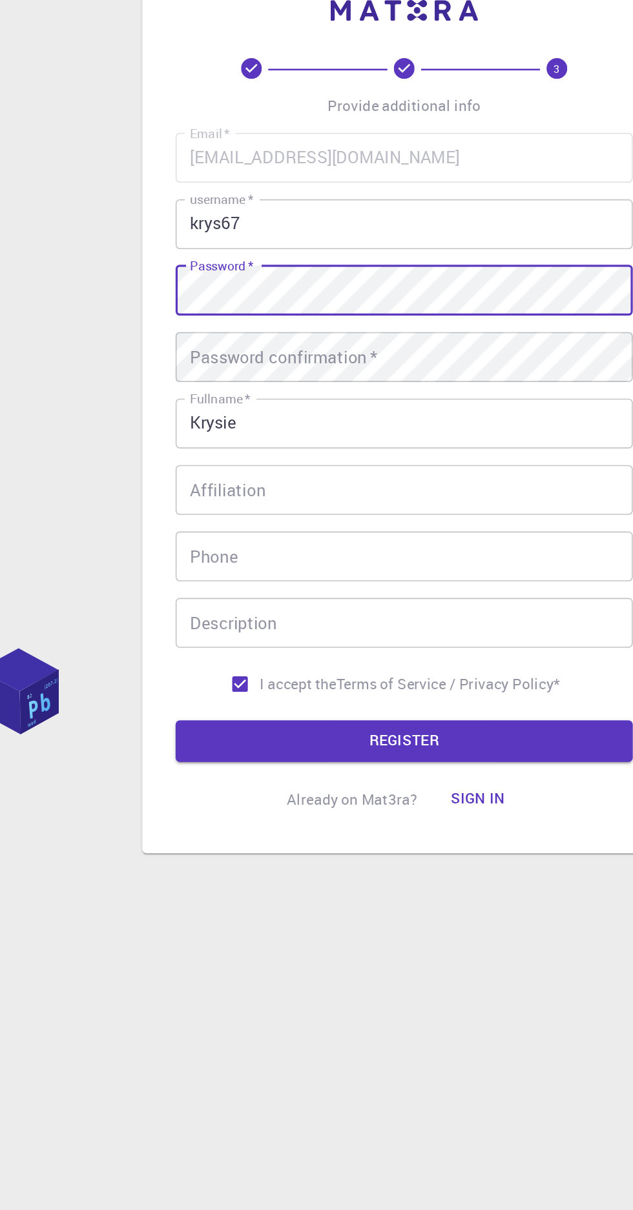
click at [328, 593] on input "Krysie" at bounding box center [316, 581] width 284 height 31
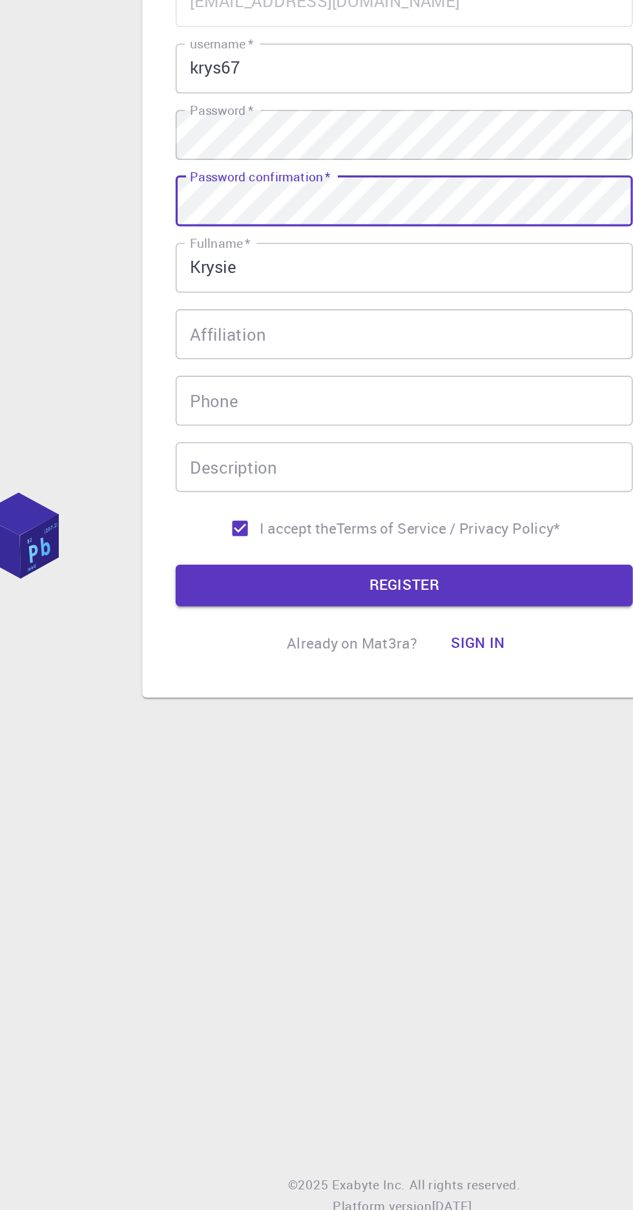
click at [352, 792] on button "REGISTER" at bounding box center [316, 779] width 284 height 26
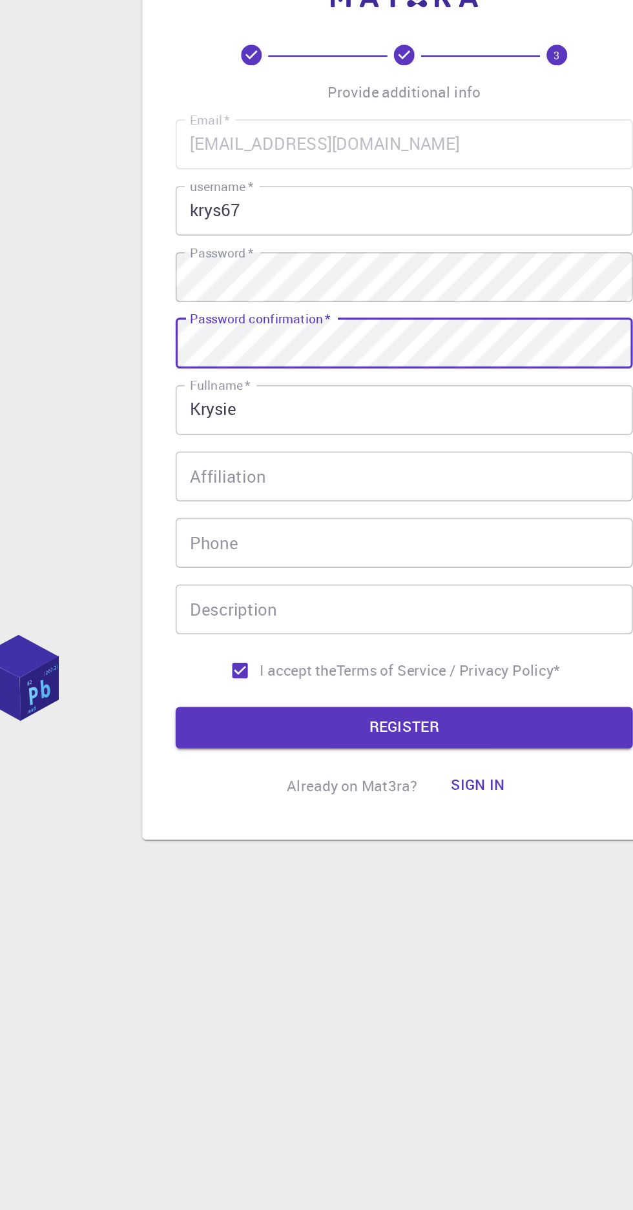
scroll to position [10, 0]
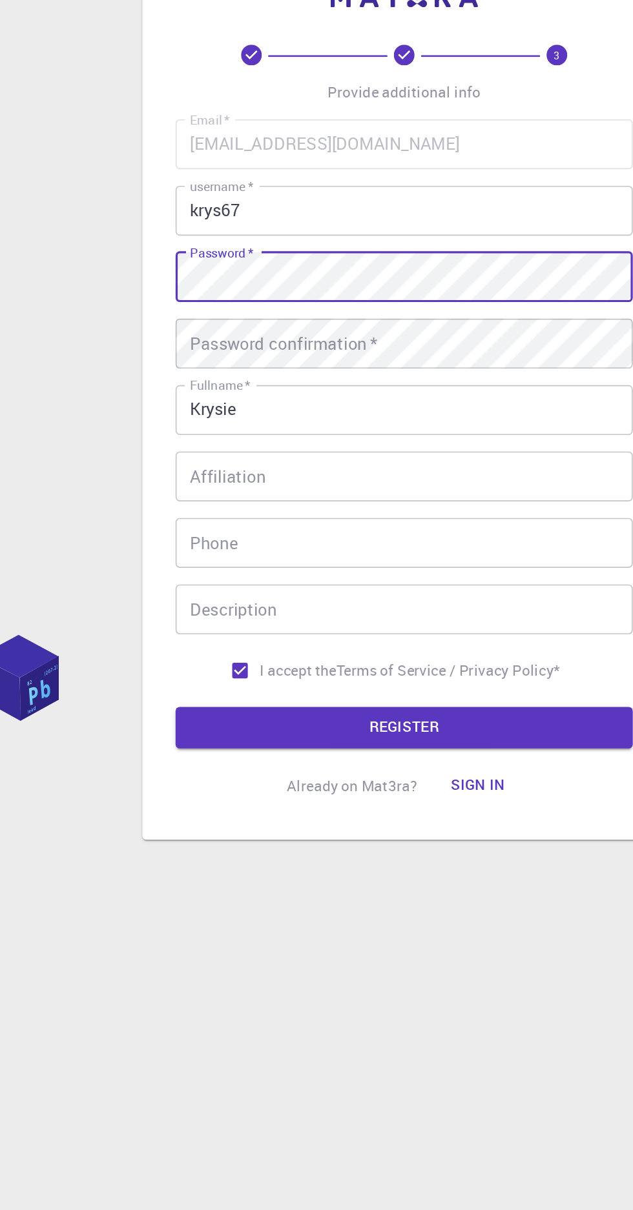
click at [297, 556] on div "Password confirmation   * Password confirmation   *" at bounding box center [316, 540] width 284 height 31
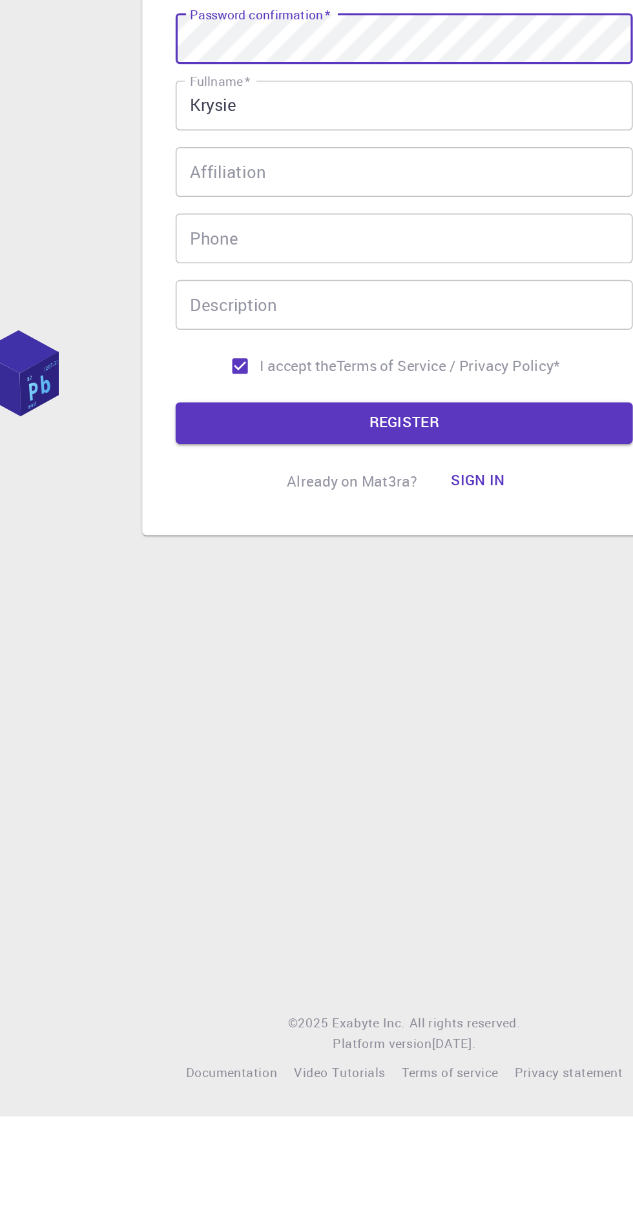
click at [336, 792] on button "REGISTER" at bounding box center [316, 779] width 284 height 26
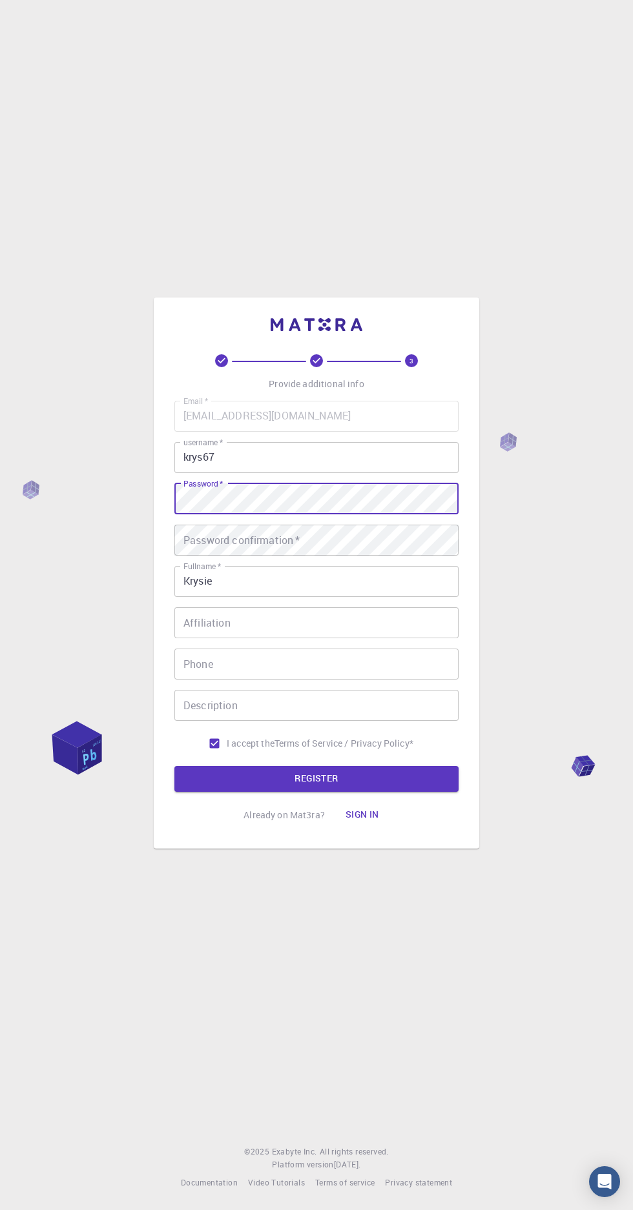
scroll to position [17, 0]
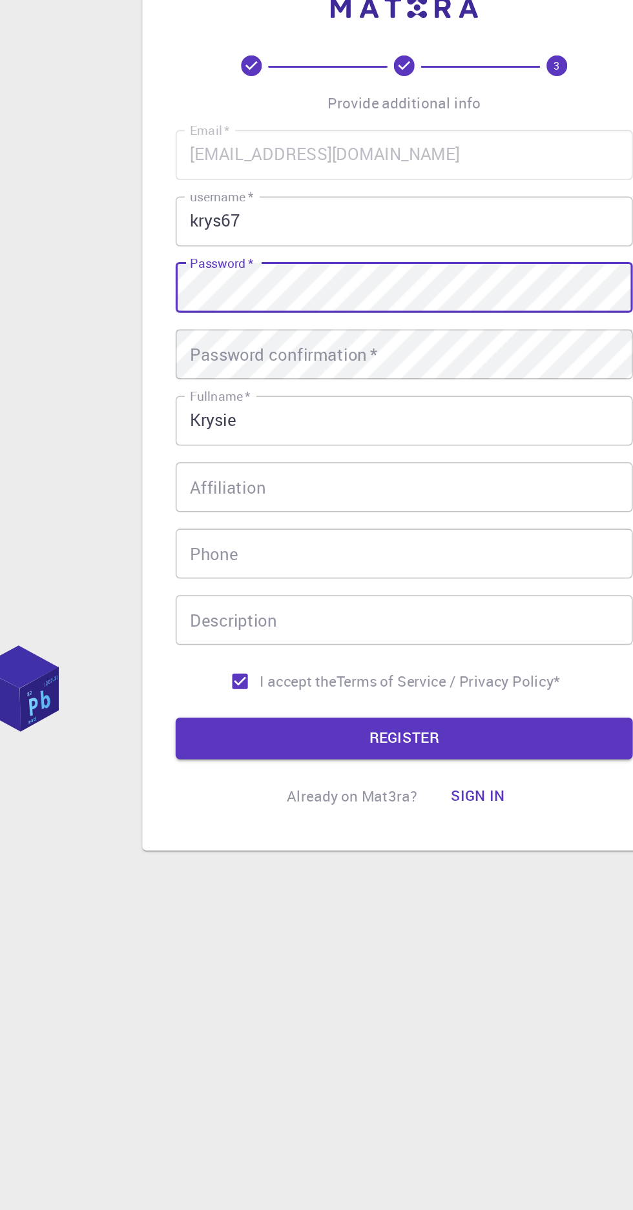
click at [296, 556] on div "Password confirmation   * Password confirmation   *" at bounding box center [316, 540] width 284 height 31
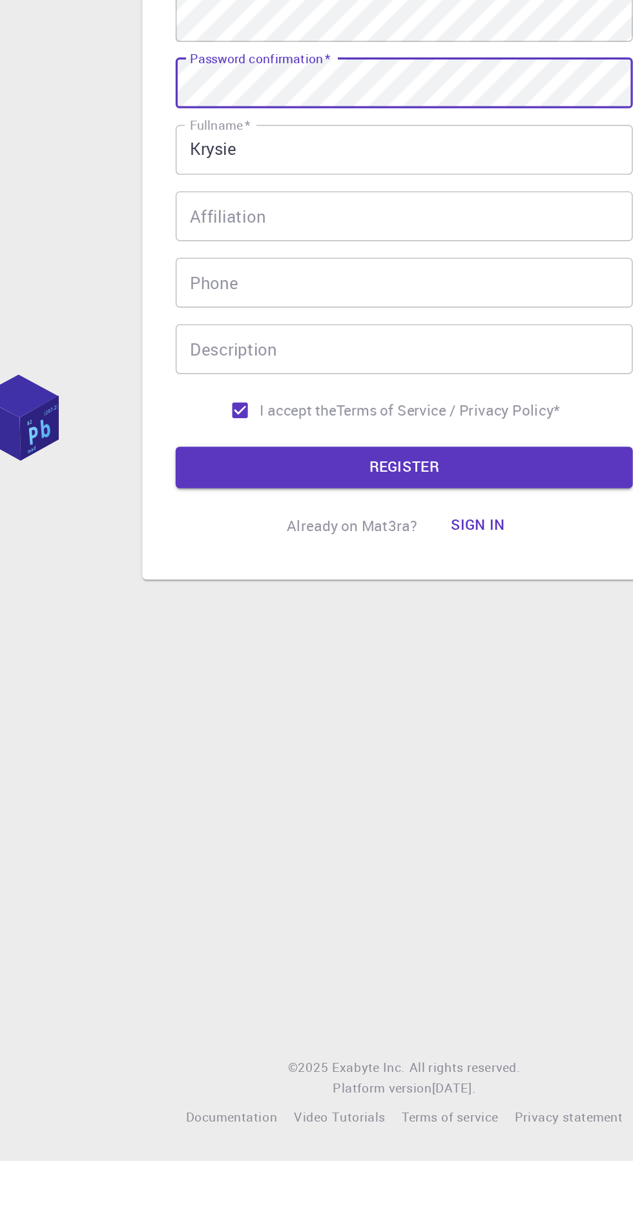
click at [310, 792] on button "REGISTER" at bounding box center [316, 779] width 284 height 26
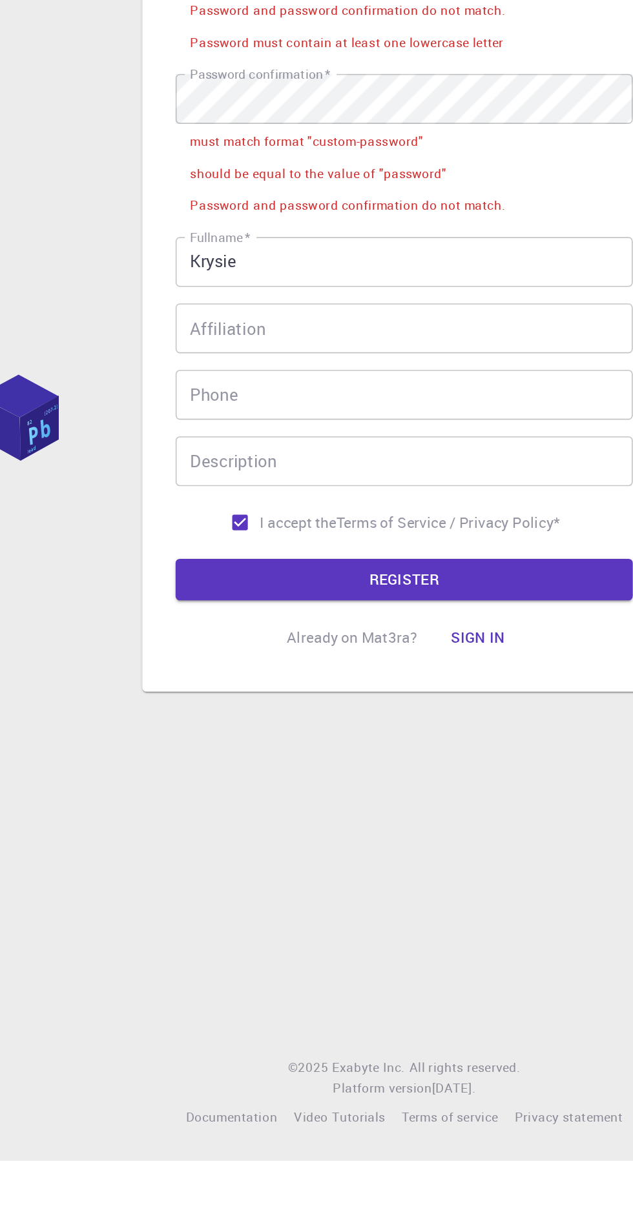
scroll to position [0, 0]
